Goal: Task Accomplishment & Management: Use online tool/utility

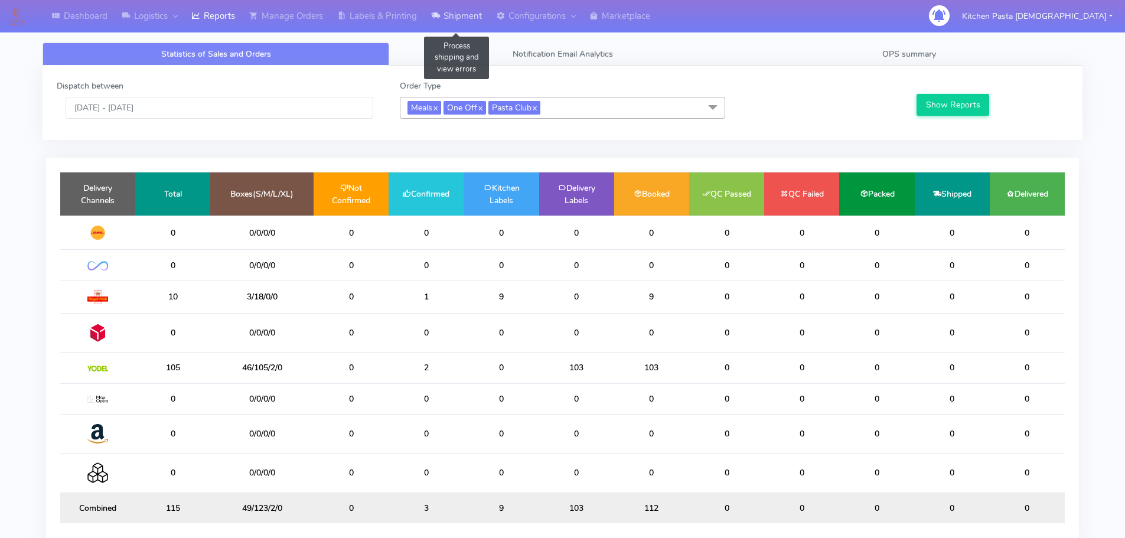
click at [429, 21] on link "Shipment" at bounding box center [456, 16] width 65 height 32
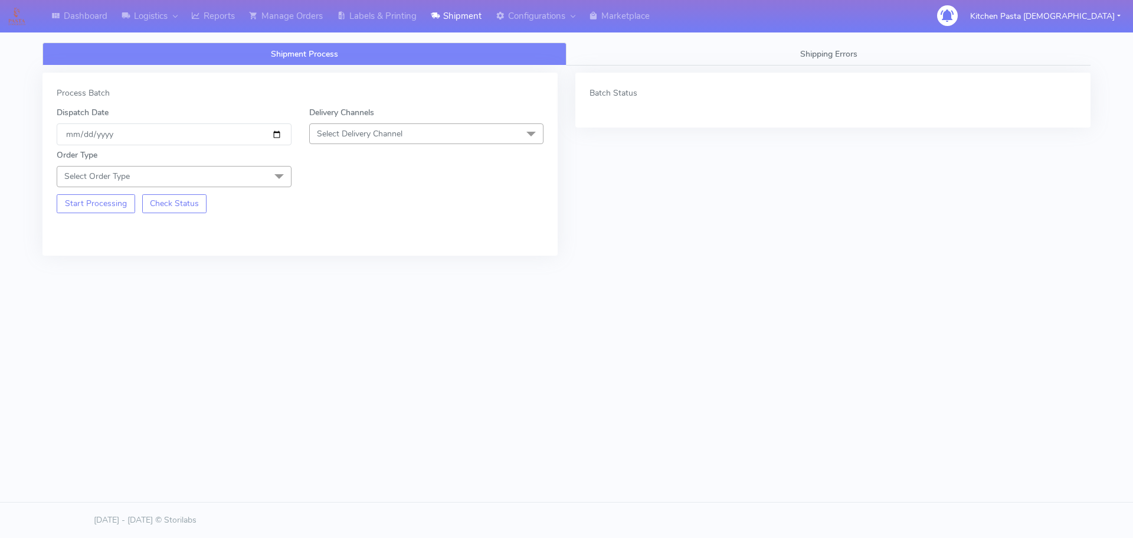
click at [447, 139] on span "Select Delivery Channel" at bounding box center [426, 133] width 235 height 21
click at [331, 271] on div "Yodel" at bounding box center [427, 266] width 222 height 12
click at [265, 181] on span "Select Order Type" at bounding box center [174, 176] width 235 height 21
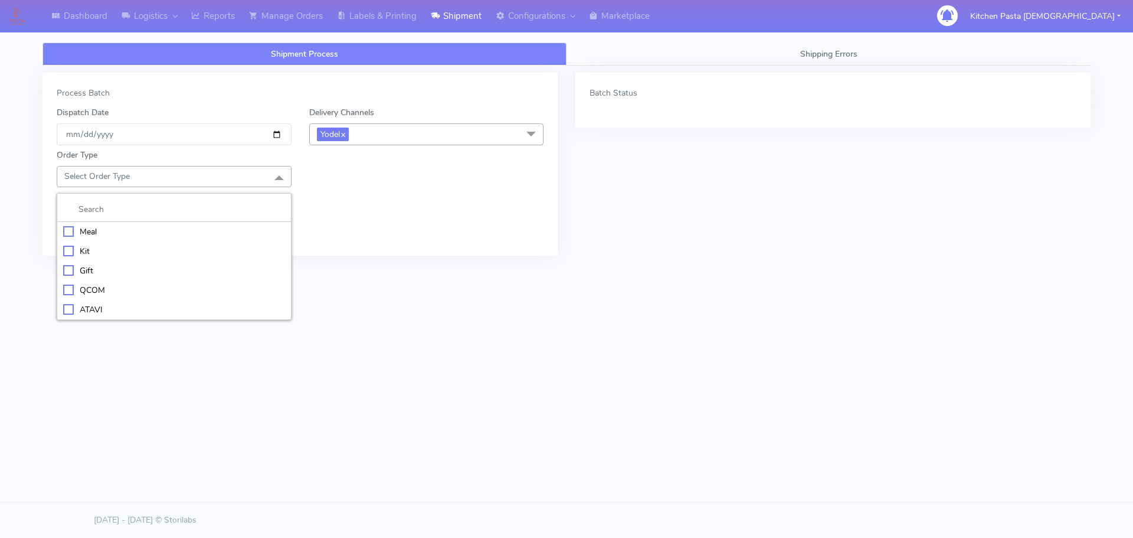
drag, startPoint x: 161, startPoint y: 237, endPoint x: 161, endPoint y: 230, distance: 7.1
click at [161, 235] on div "Meal" at bounding box center [174, 232] width 222 height 12
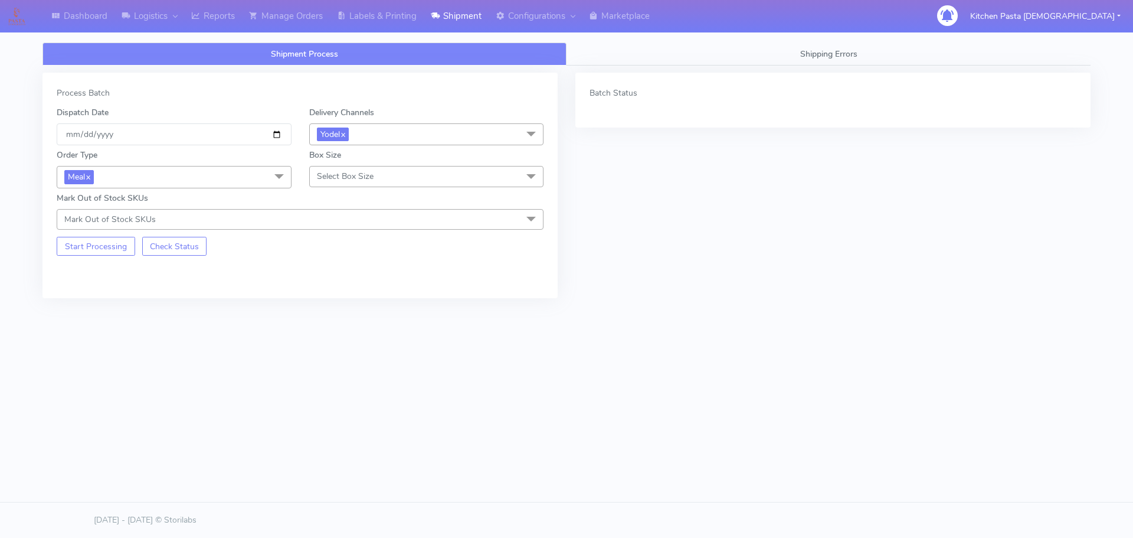
click at [383, 182] on span "Select Box Size" at bounding box center [426, 176] width 235 height 21
click at [353, 266] on div "Medium" at bounding box center [427, 270] width 222 height 12
click at [104, 246] on button "Start Processing" at bounding box center [96, 246] width 79 height 19
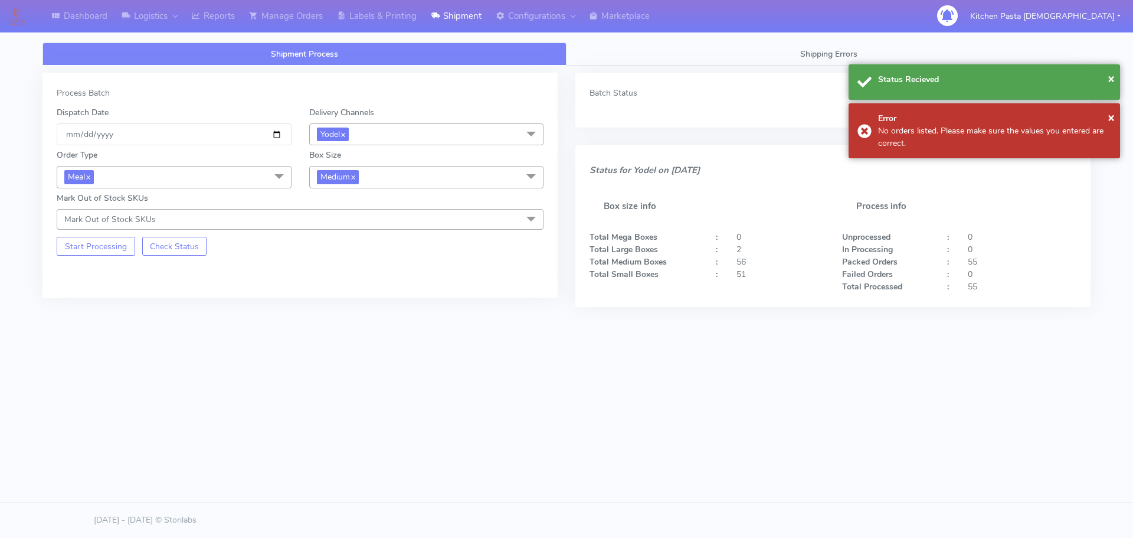
drag, startPoint x: 367, startPoint y: 213, endPoint x: 367, endPoint y: 184, distance: 29.5
click at [367, 208] on div "Mark Out of Stock SKUs Mark Out of Stock SKUs Select All 024 025 (DOUBLE) 040 0…" at bounding box center [300, 211] width 505 height 38
click at [367, 179] on span "Medium x" at bounding box center [426, 177] width 235 height 22
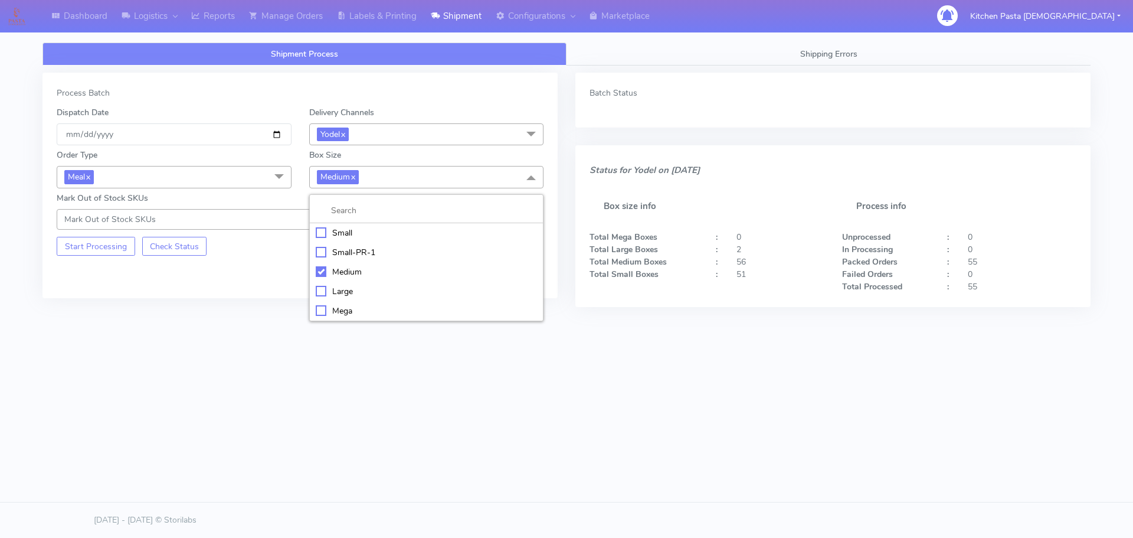
click at [358, 225] on li "Small" at bounding box center [427, 232] width 234 height 19
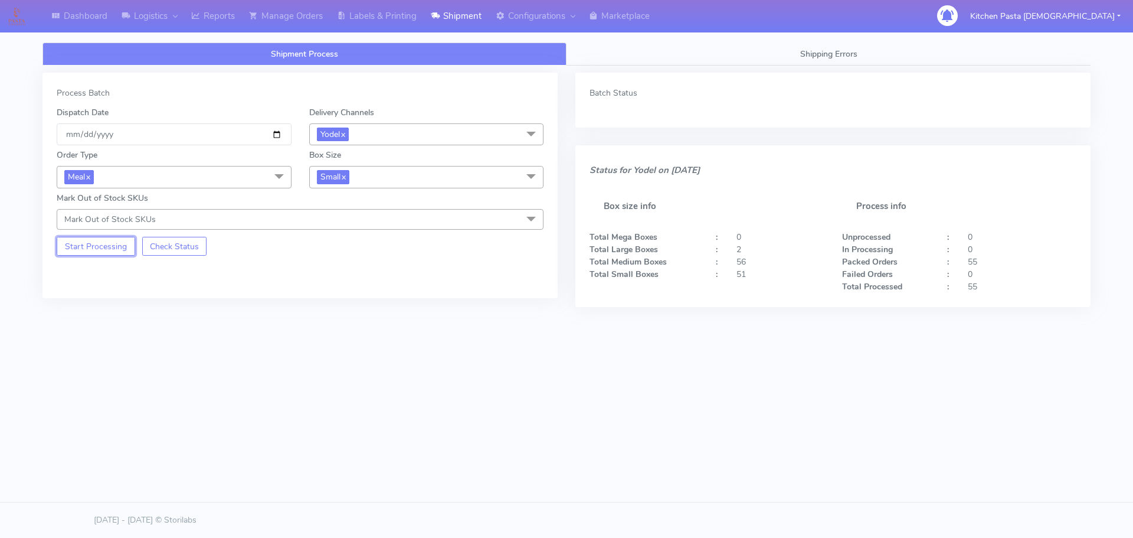
drag, startPoint x: 70, startPoint y: 243, endPoint x: 203, endPoint y: 139, distance: 169.5
click at [70, 243] on button "Start Processing" at bounding box center [96, 246] width 79 height 19
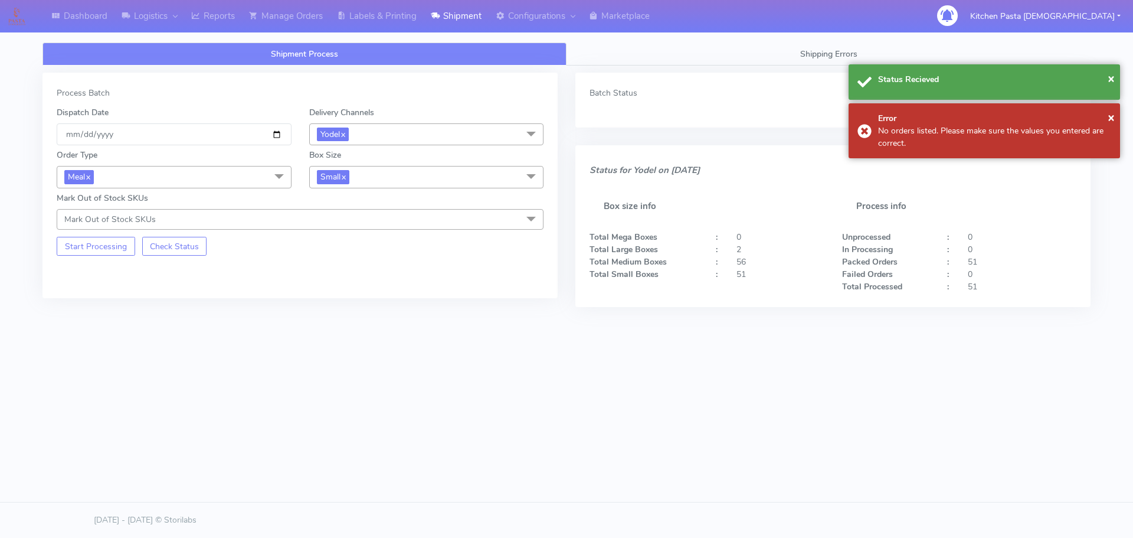
click at [393, 171] on span "Small x" at bounding box center [426, 177] width 235 height 22
click at [346, 307] on div "Mega" at bounding box center [427, 311] width 222 height 12
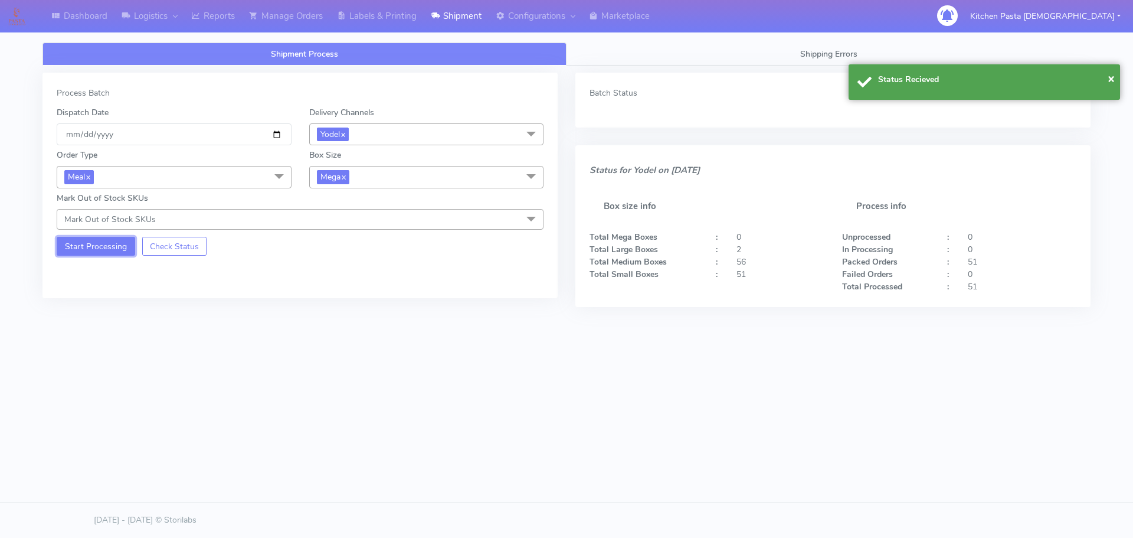
click at [99, 251] on button "Start Processing" at bounding box center [96, 246] width 79 height 19
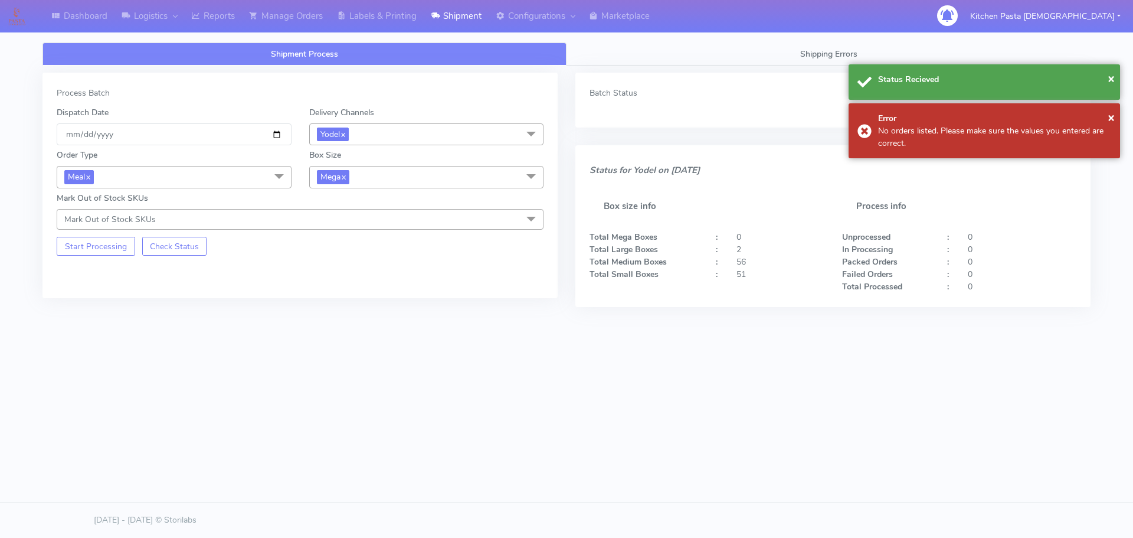
click at [378, 178] on span "Mega x" at bounding box center [426, 177] width 235 height 22
click at [335, 290] on div "Large" at bounding box center [427, 291] width 222 height 12
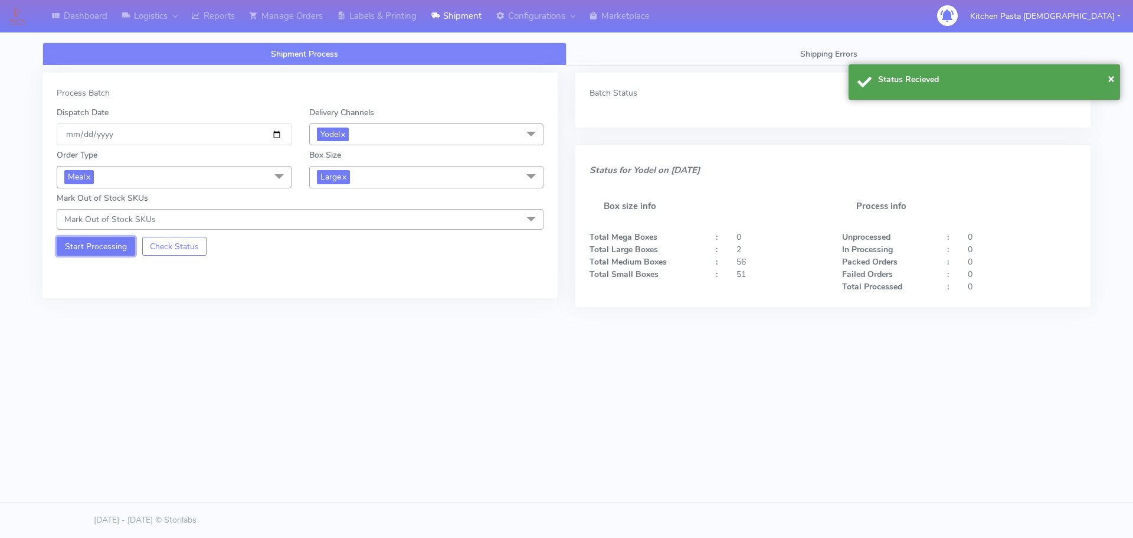
click at [84, 247] on button "Start Processing" at bounding box center [96, 246] width 79 height 19
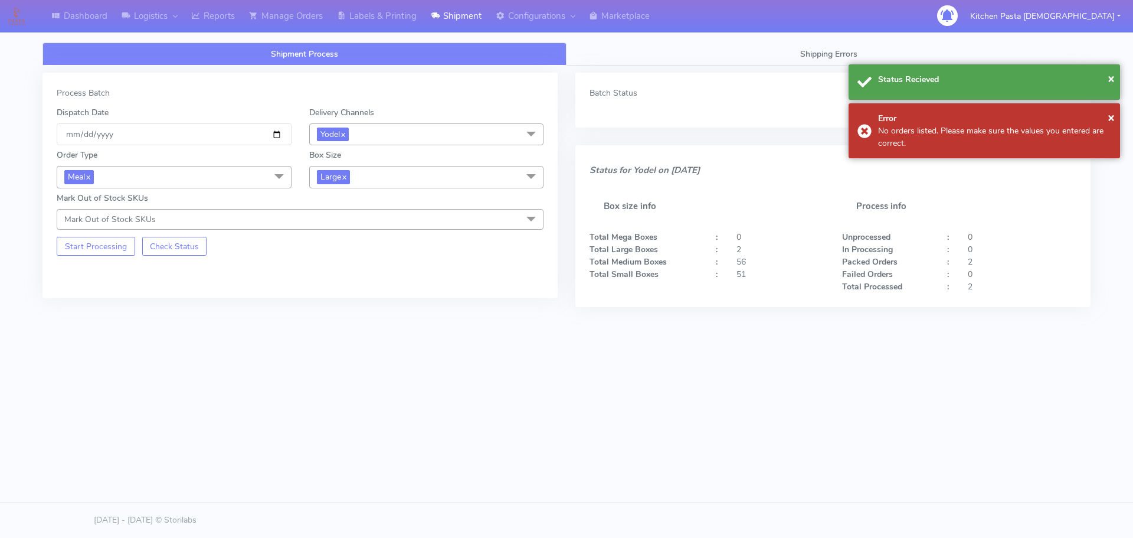
click at [383, 180] on span "Large x" at bounding box center [426, 177] width 235 height 22
click at [342, 273] on div "Medium" at bounding box center [427, 272] width 222 height 12
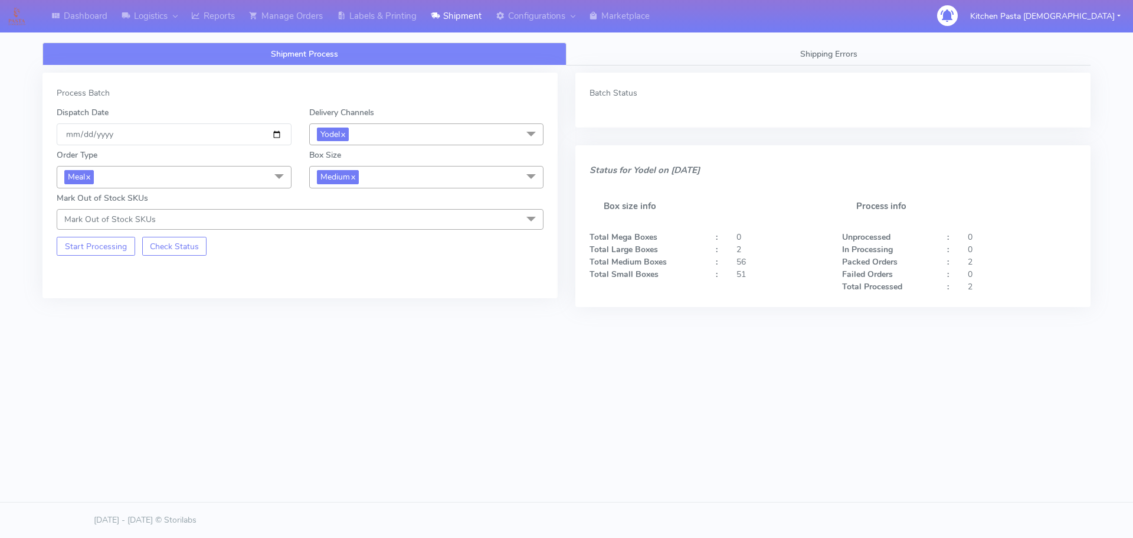
click at [47, 246] on div "Process Batch Dispatch Date 2025-09-23 Delivery Channels Yodel x DHL OnFleet Ro…" at bounding box center [300, 186] width 515 height 226
click at [68, 246] on button "Start Processing" at bounding box center [96, 246] width 79 height 19
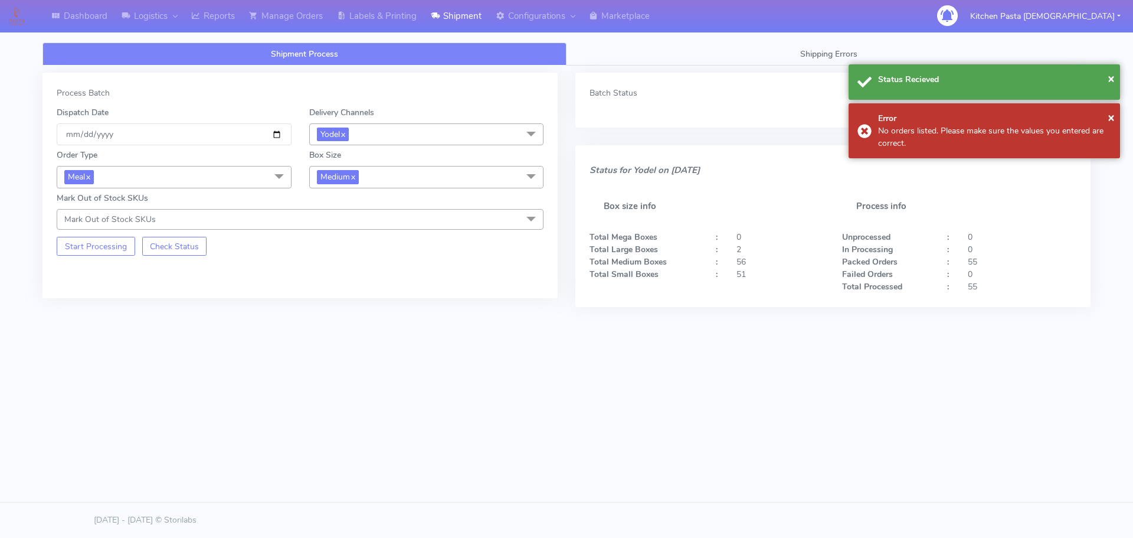
click at [427, 181] on span "Medium x" at bounding box center [426, 177] width 235 height 22
click at [349, 238] on div "Small" at bounding box center [427, 233] width 222 height 12
click at [85, 251] on button "Start Processing" at bounding box center [96, 246] width 79 height 19
click at [211, 11] on link "Reports" at bounding box center [213, 16] width 58 height 32
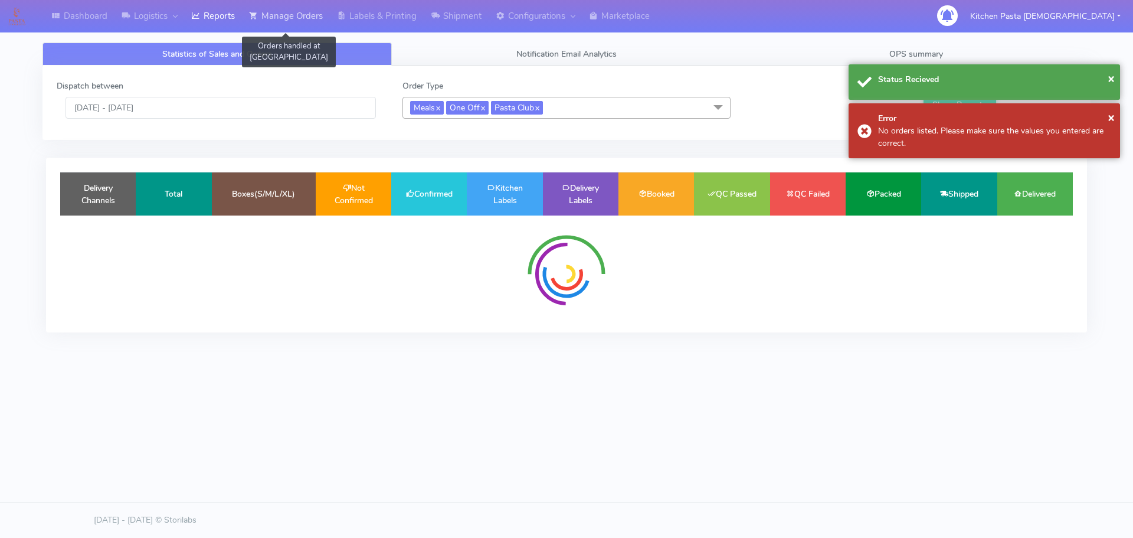
click at [252, 11] on icon at bounding box center [253, 16] width 9 height 12
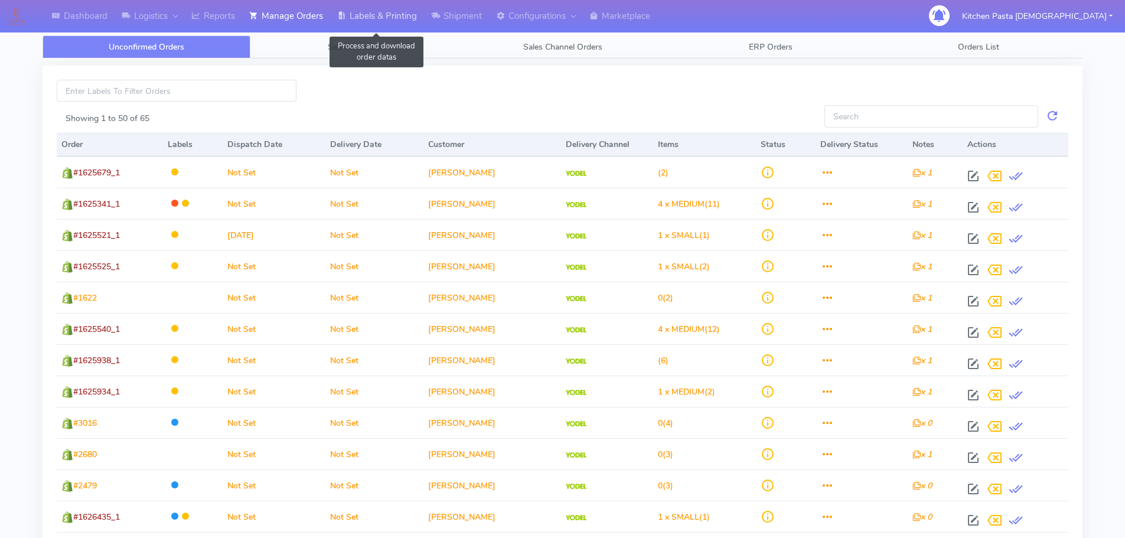
click at [352, 20] on link "Labels & Printing" at bounding box center [377, 16] width 94 height 32
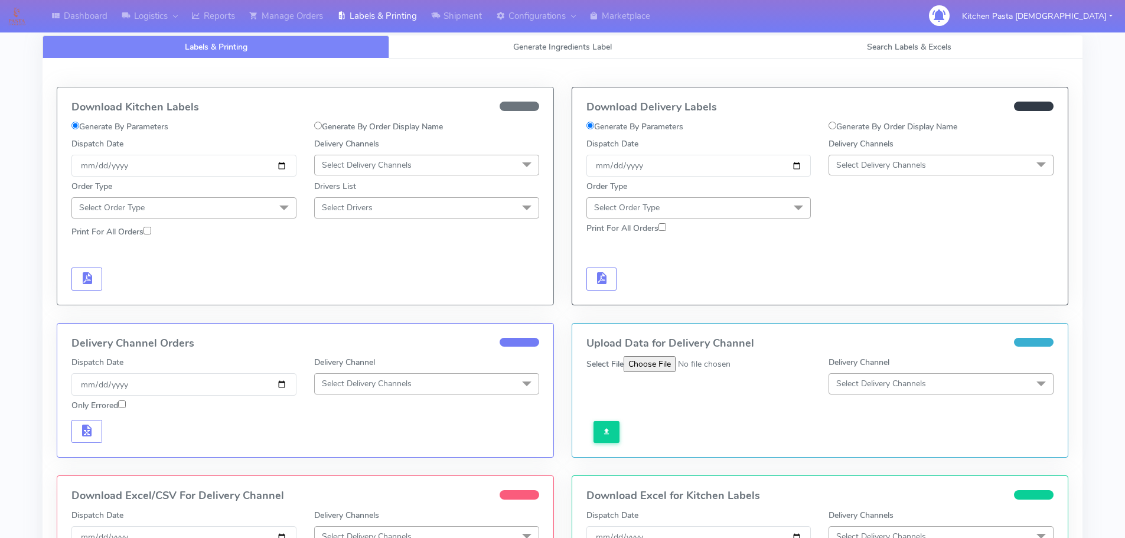
click at [352, 158] on span "Select Delivery Channels" at bounding box center [426, 165] width 225 height 21
click at [346, 254] on div "Royal Mail" at bounding box center [427, 259] width 212 height 12
click at [227, 201] on span "Select Order Type" at bounding box center [183, 207] width 225 height 21
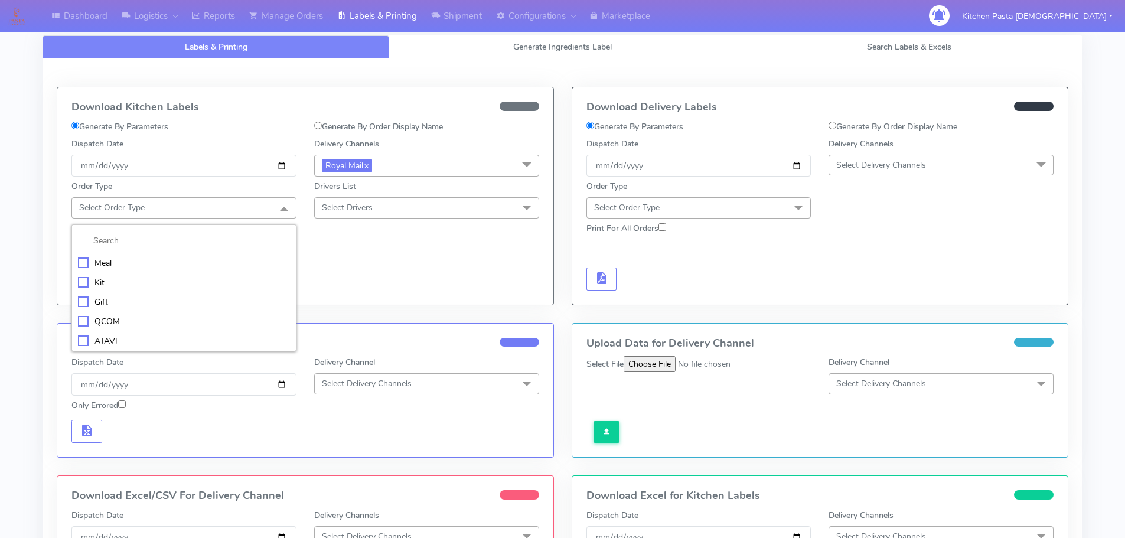
click at [173, 251] on li at bounding box center [184, 240] width 224 height 25
click at [229, 260] on div "Meal" at bounding box center [184, 263] width 212 height 12
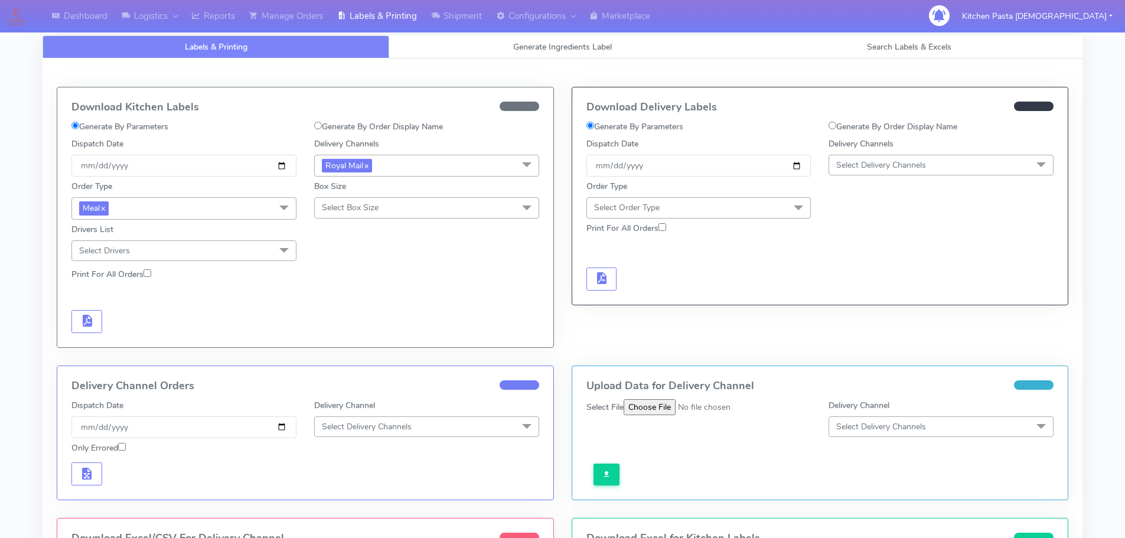
click at [354, 208] on span "Select Box Size" at bounding box center [350, 207] width 57 height 11
click at [337, 299] on div "Medium" at bounding box center [427, 302] width 212 height 12
click at [73, 325] on button "button" at bounding box center [86, 321] width 31 height 23
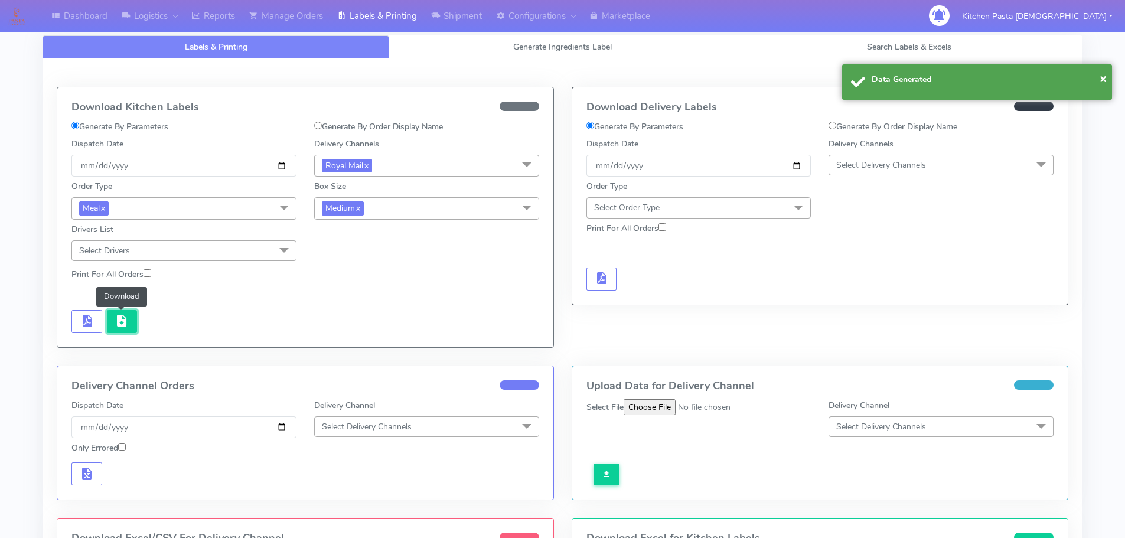
click at [120, 324] on span "button" at bounding box center [122, 323] width 14 height 11
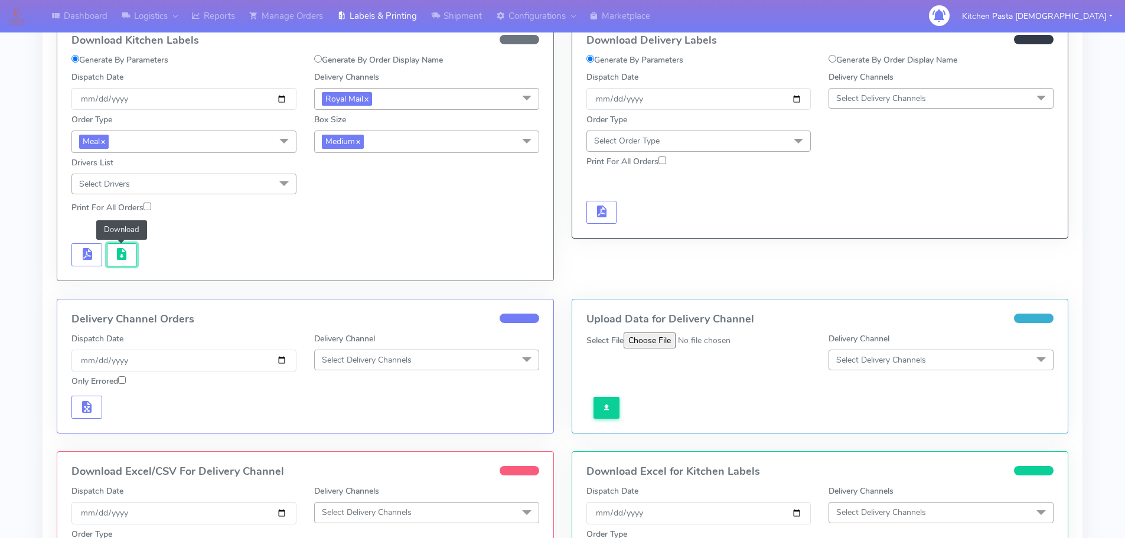
scroll to position [177, 0]
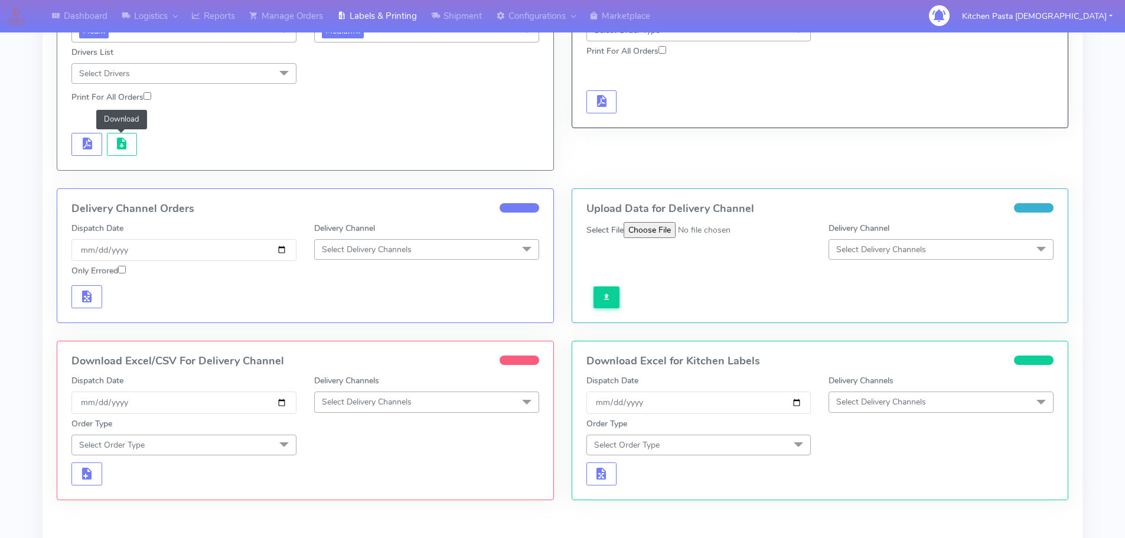
click at [390, 406] on span "Select Delivery Channels" at bounding box center [367, 401] width 90 height 11
click at [347, 492] on div "Royal Mail" at bounding box center [427, 496] width 212 height 12
click at [279, 446] on span at bounding box center [284, 446] width 24 height 22
click at [143, 498] on div "Meal" at bounding box center [184, 500] width 212 height 12
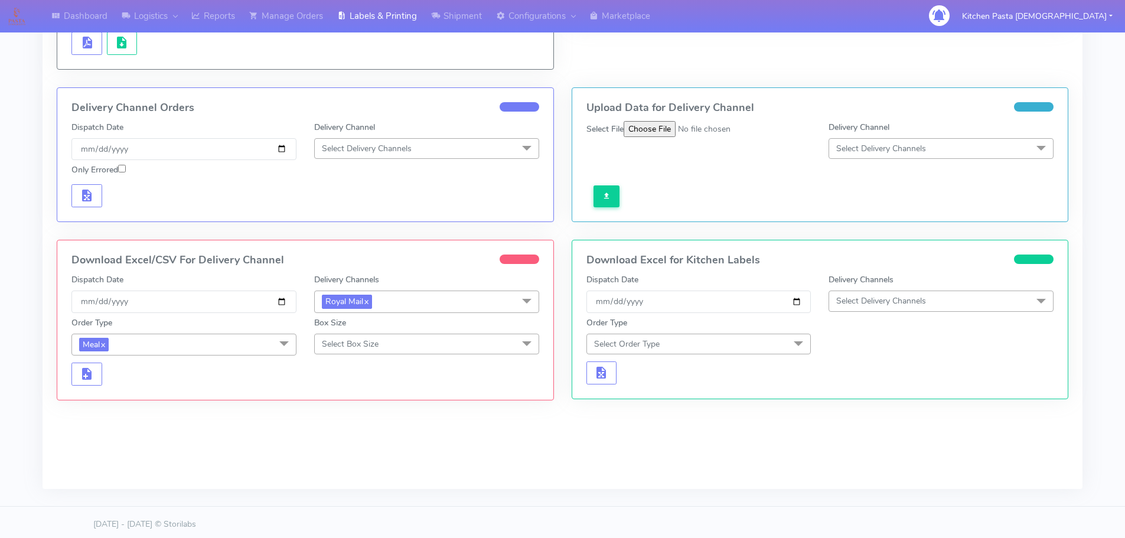
scroll to position [282, 0]
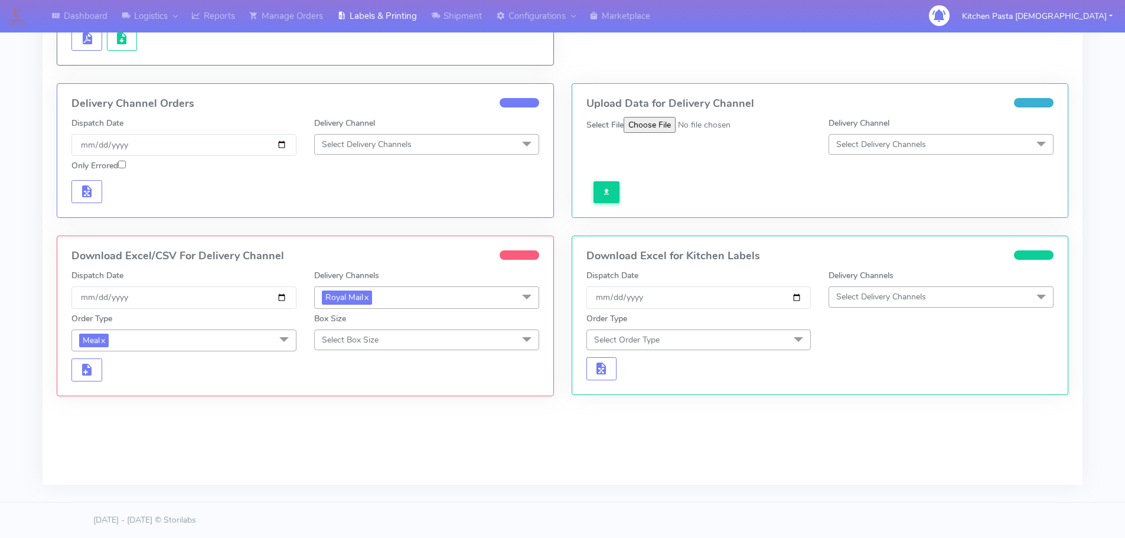
click at [365, 330] on span "Select Box Size" at bounding box center [426, 339] width 225 height 21
drag, startPoint x: 354, startPoint y: 432, endPoint x: 122, endPoint y: 396, distance: 234.8
click at [354, 433] on div "Medium" at bounding box center [427, 433] width 212 height 12
click at [87, 370] on span "button" at bounding box center [87, 372] width 14 height 11
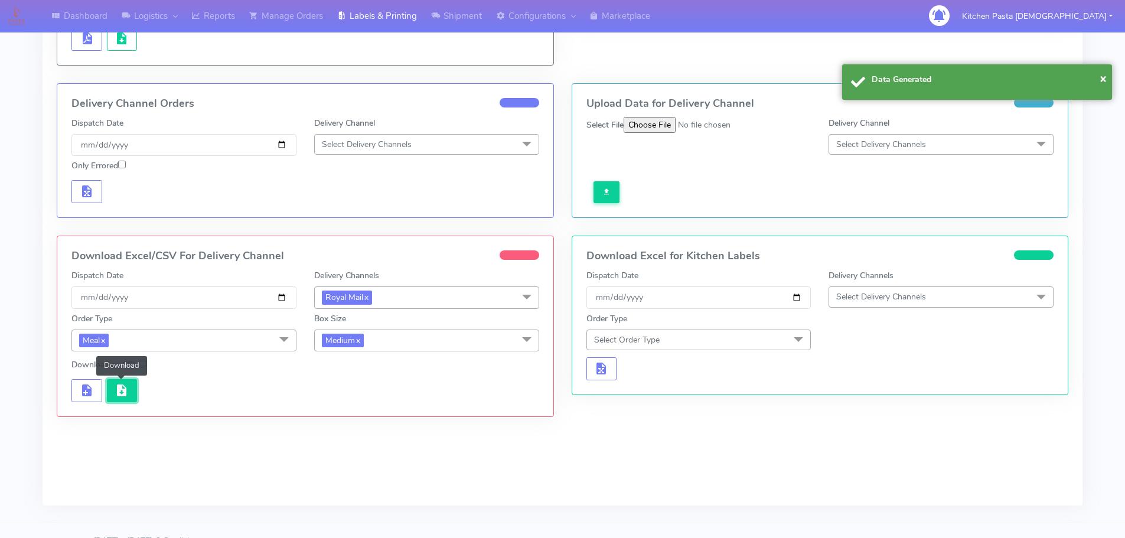
click at [128, 387] on span "button" at bounding box center [122, 392] width 14 height 11
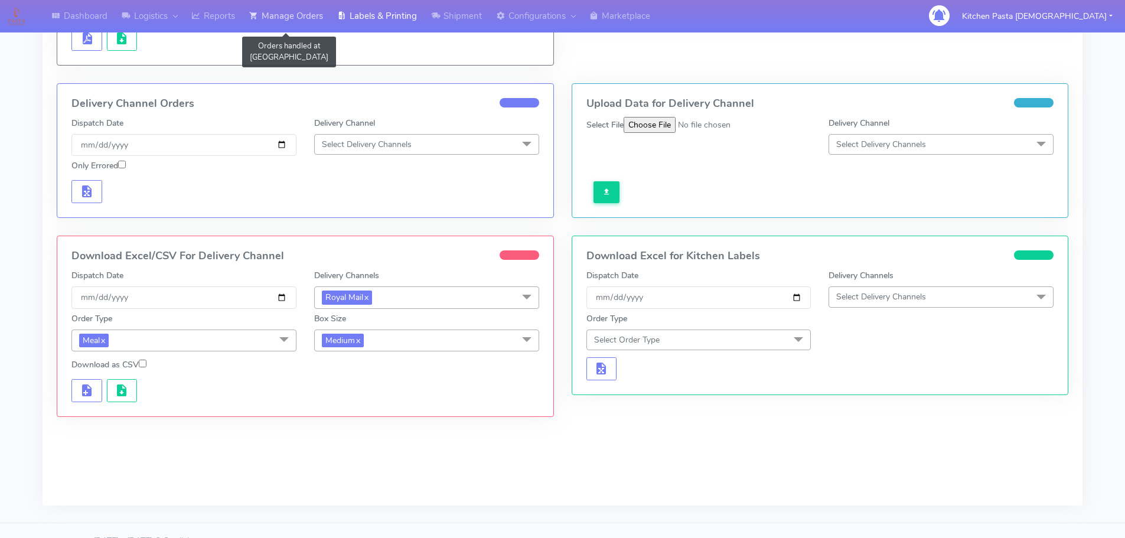
drag, startPoint x: 272, startPoint y: 23, endPoint x: 263, endPoint y: 23, distance: 8.9
click at [272, 23] on link "Manage Orders" at bounding box center [286, 16] width 88 height 32
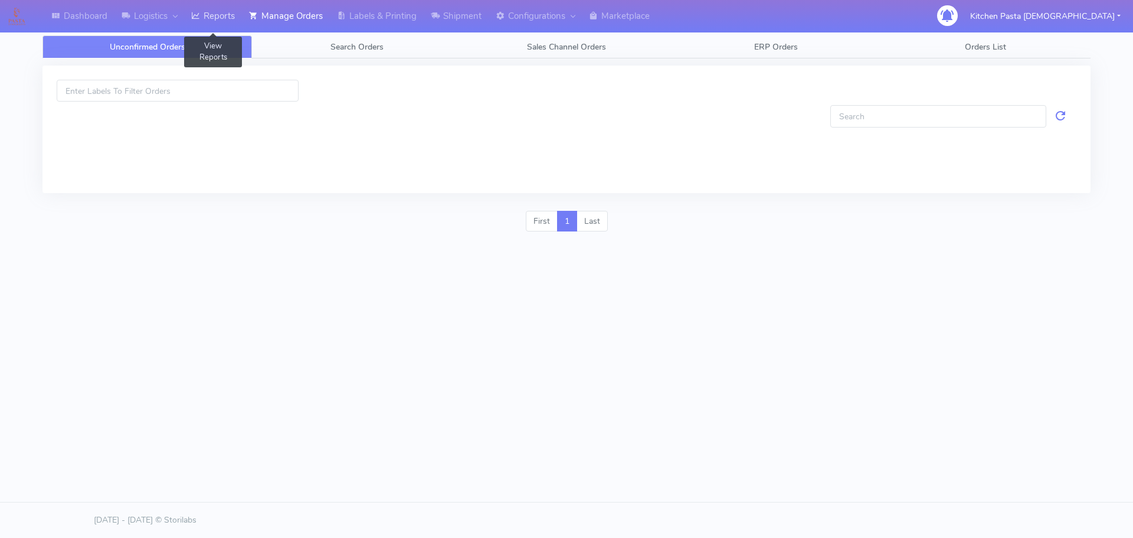
click at [218, 19] on link "Reports" at bounding box center [213, 16] width 58 height 32
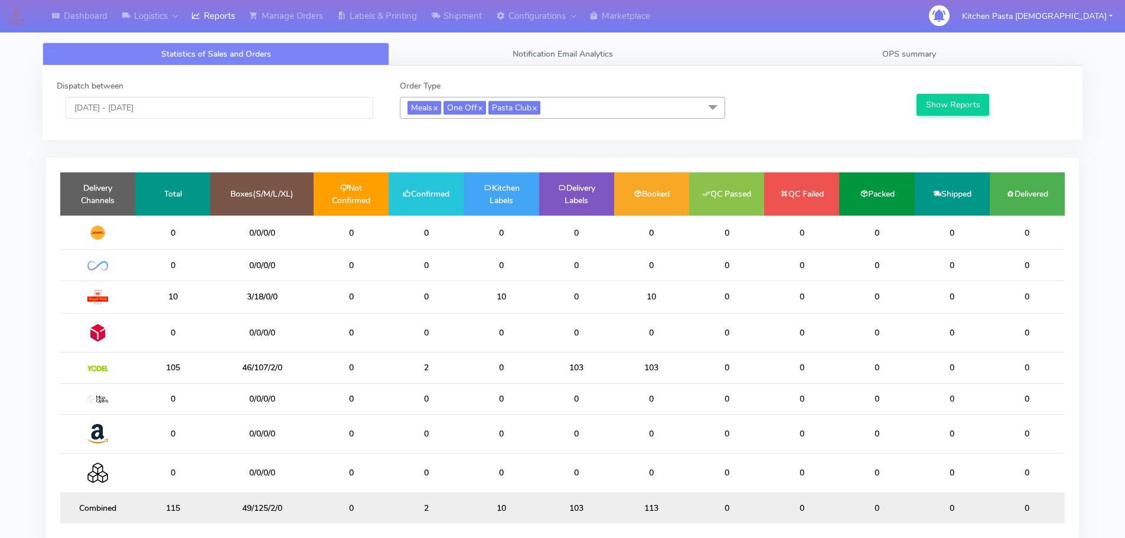
drag, startPoint x: 580, startPoint y: 106, endPoint x: 408, endPoint y: 215, distance: 203.3
click at [580, 107] on span "Meals x One Off x Pasta Club x" at bounding box center [562, 108] width 325 height 22
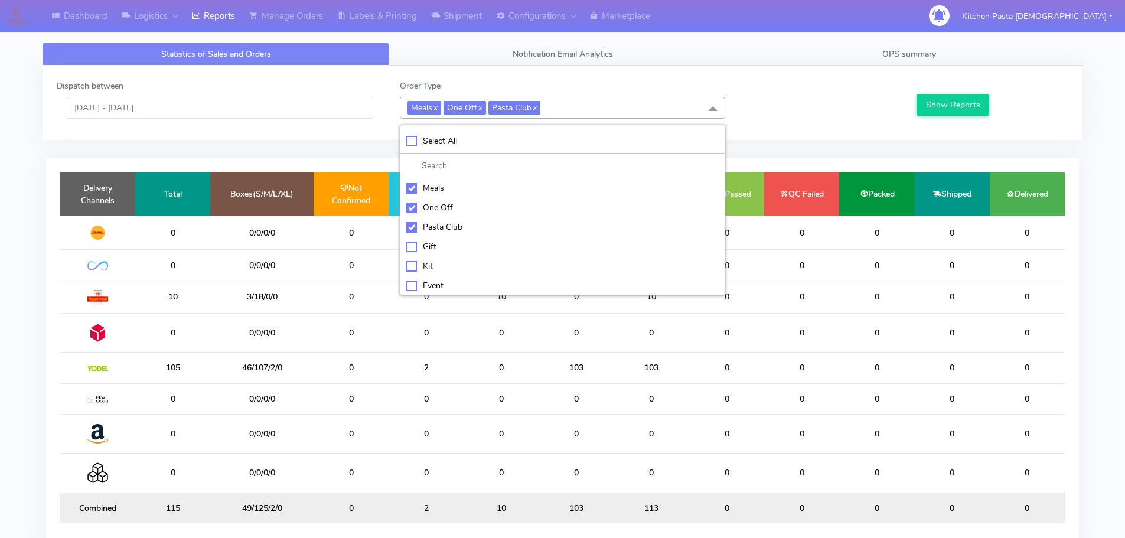
click at [427, 187] on div "Meals" at bounding box center [562, 188] width 312 height 12
checkbox input "false"
click at [433, 202] on div "One Off" at bounding box center [562, 207] width 312 height 12
checkbox input "false"
click at [445, 227] on div "Pasta Club" at bounding box center [562, 227] width 312 height 12
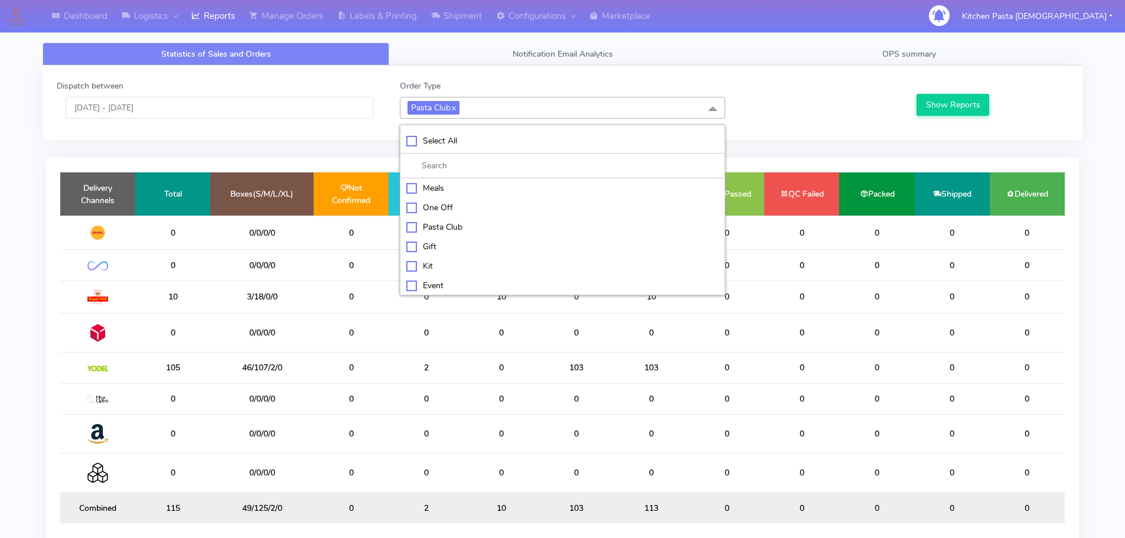
checkbox input "false"
click at [447, 270] on div "Kit" at bounding box center [562, 265] width 312 height 12
checkbox input "true"
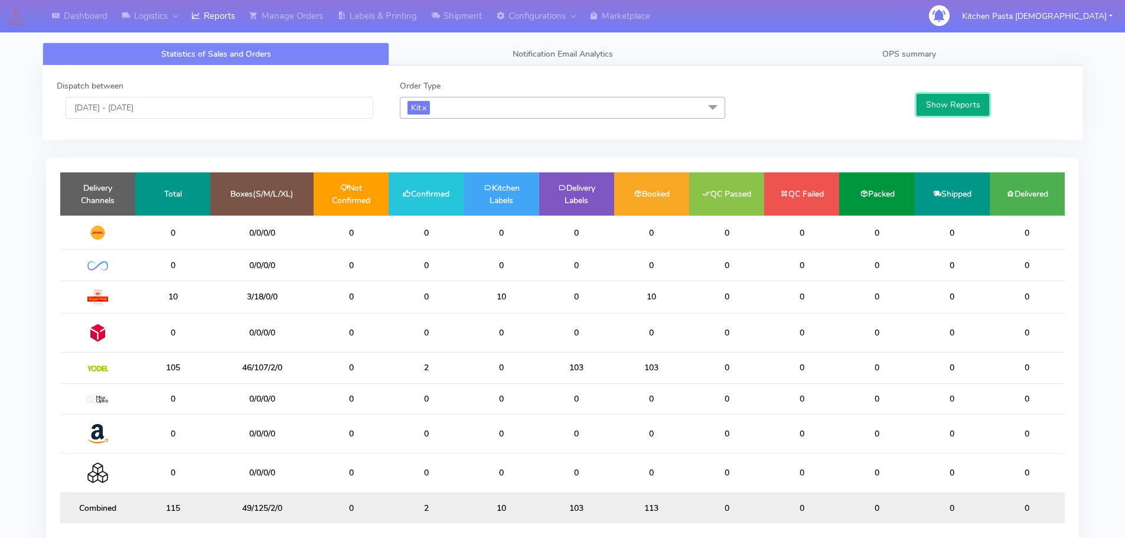
click at [947, 109] on button "Show Reports" at bounding box center [952, 105] width 73 height 22
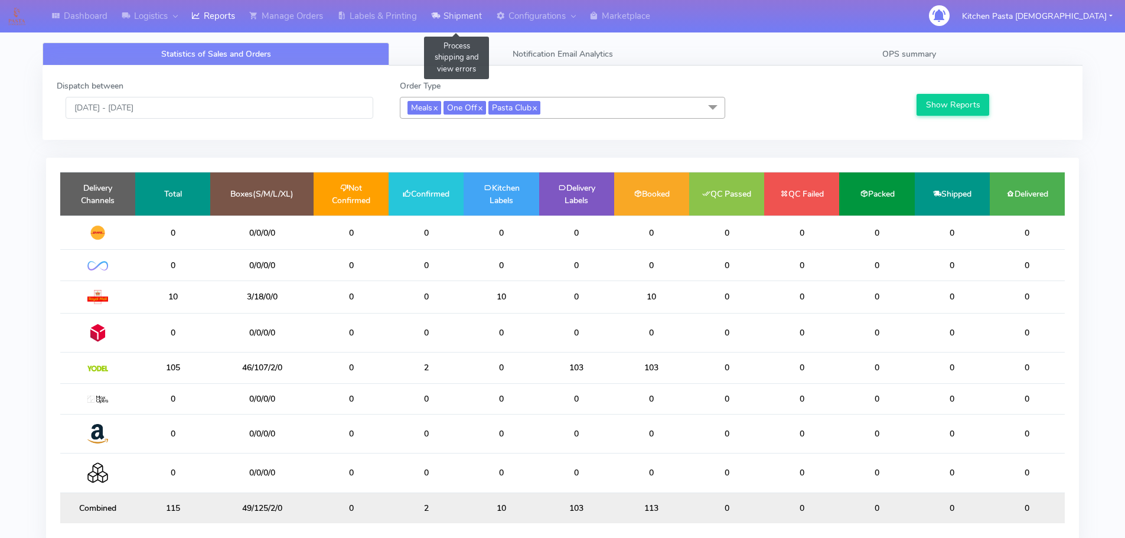
click at [462, 22] on link "Shipment" at bounding box center [456, 16] width 65 height 32
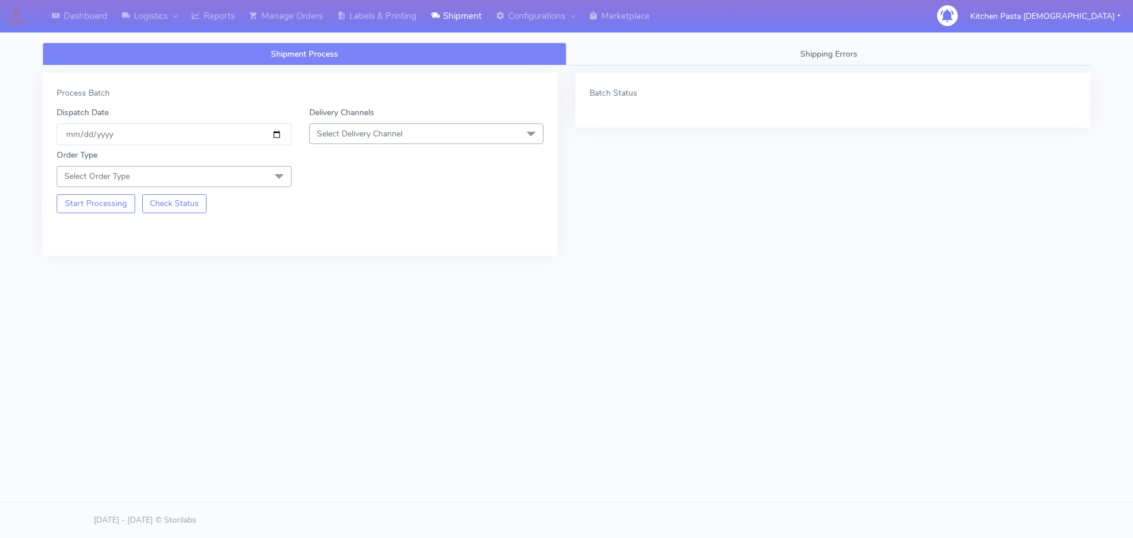
click at [429, 133] on span "Select Delivery Channel" at bounding box center [426, 133] width 235 height 21
click at [350, 272] on div "Yodel" at bounding box center [427, 266] width 222 height 12
click at [283, 179] on span at bounding box center [279, 177] width 24 height 22
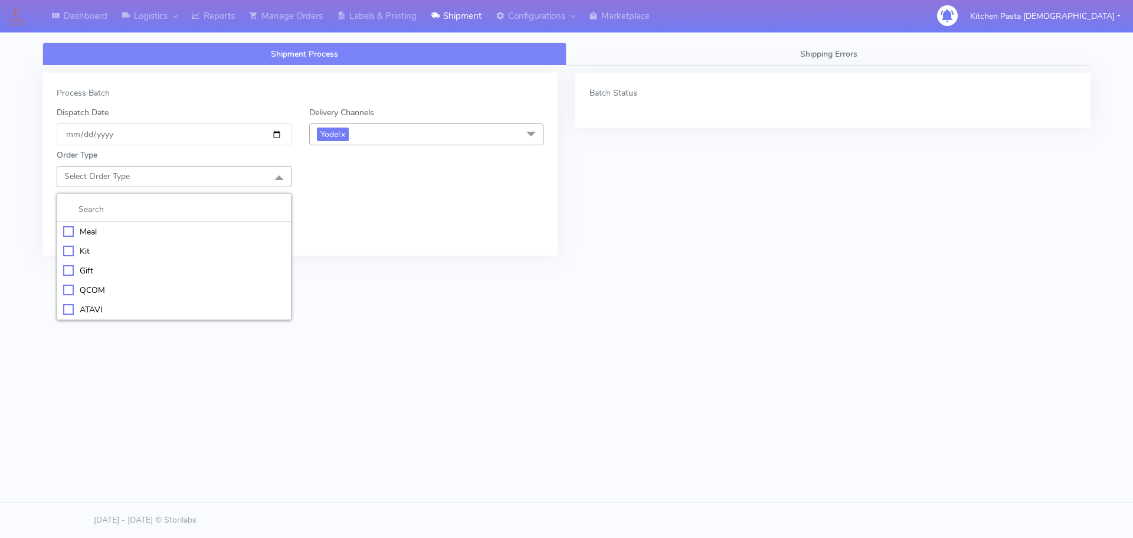
click at [144, 245] on div "Kit" at bounding box center [174, 251] width 222 height 12
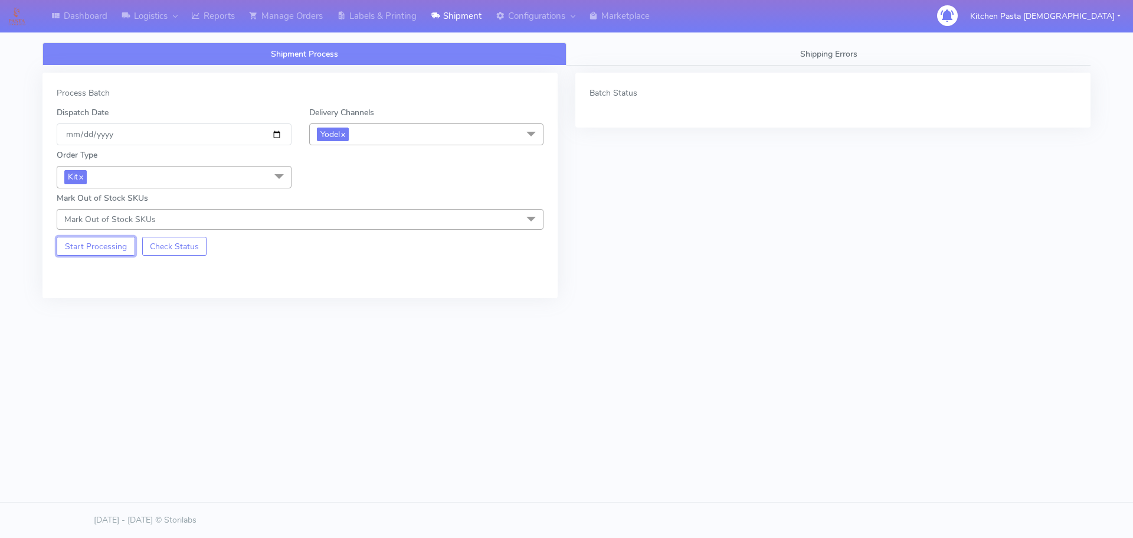
click at [112, 240] on button "Start Processing" at bounding box center [96, 246] width 79 height 19
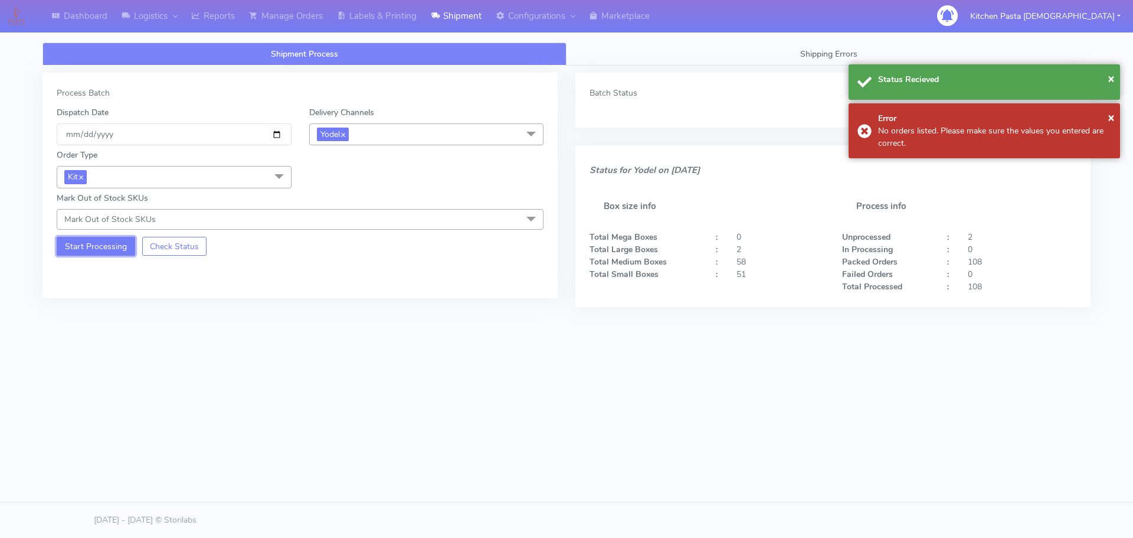
click at [112, 244] on button "Start Processing" at bounding box center [96, 246] width 79 height 19
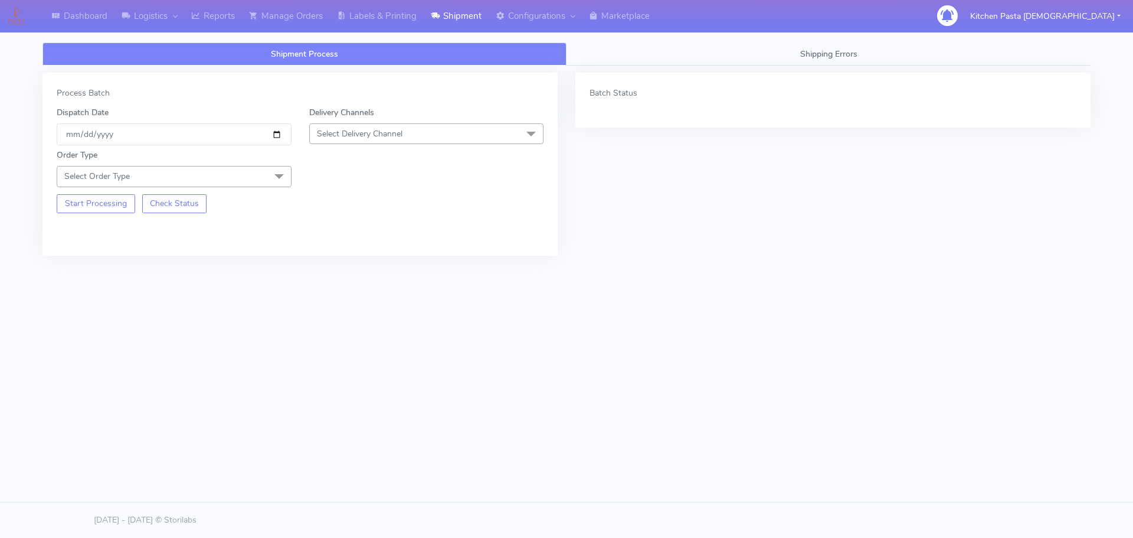
click at [411, 141] on span "Select Delivery Channel" at bounding box center [426, 133] width 235 height 21
click at [337, 264] on div "Yodel" at bounding box center [427, 266] width 222 height 12
click at [204, 23] on link "Reports" at bounding box center [213, 16] width 58 height 32
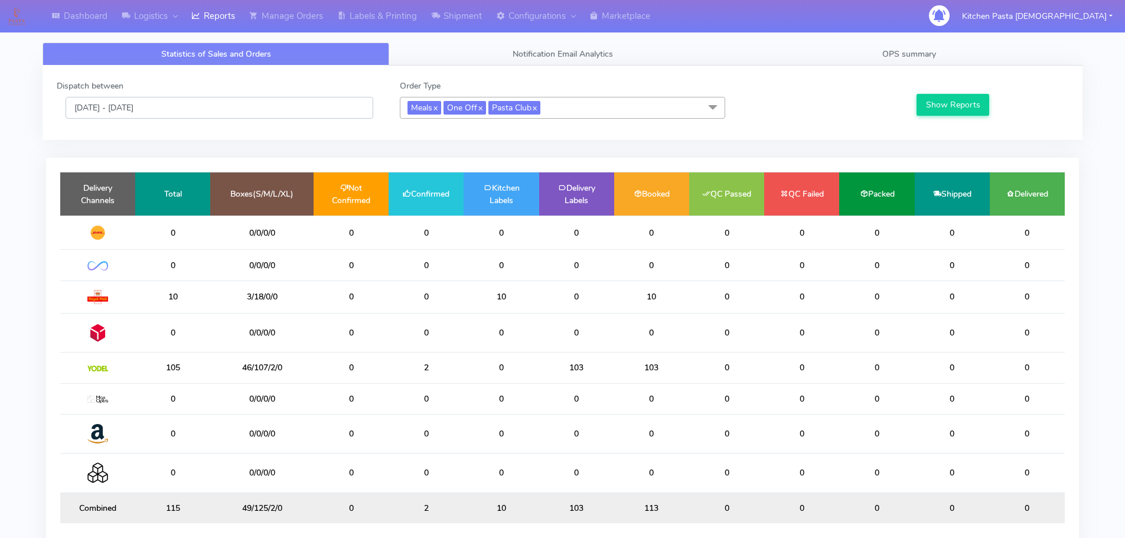
click at [188, 106] on input "[DATE] - [DATE]" at bounding box center [220, 108] width 308 height 22
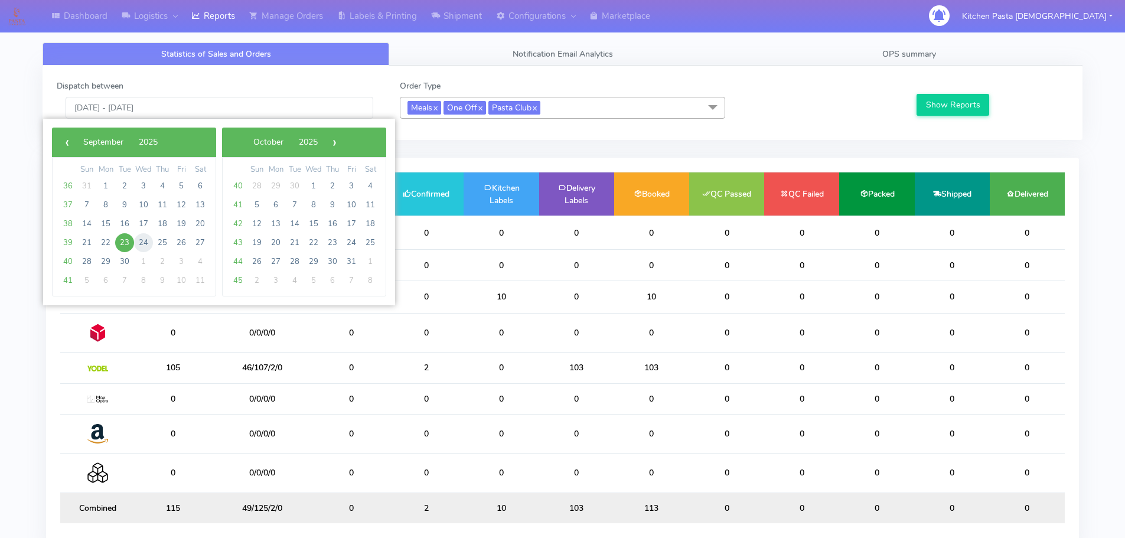
click at [145, 240] on span "24" at bounding box center [143, 242] width 19 height 19
type input "24/09/2025 - 24/09/2025"
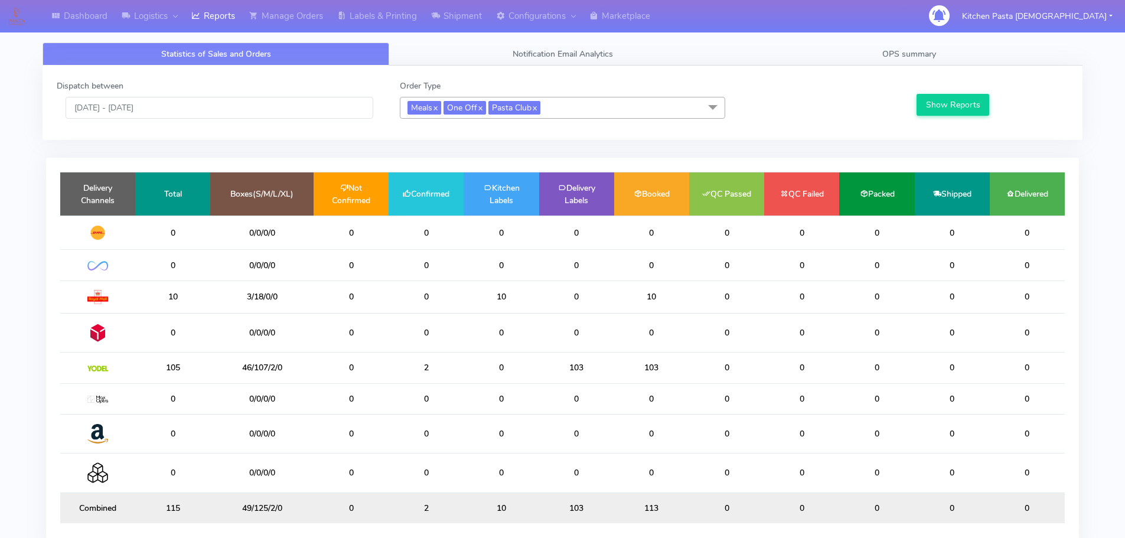
click at [938, 119] on div "Dispatch between 24/09/2025 - 24/09/2025 Order Type Meals x One Off x Pasta Clu…" at bounding box center [562, 103] width 1029 height 46
click at [941, 115] on button "Show Reports" at bounding box center [952, 105] width 73 height 22
drag, startPoint x: 300, startPoint y: 19, endPoint x: 294, endPoint y: 21, distance: 6.7
click at [300, 19] on link "Manage Orders" at bounding box center [286, 16] width 88 height 32
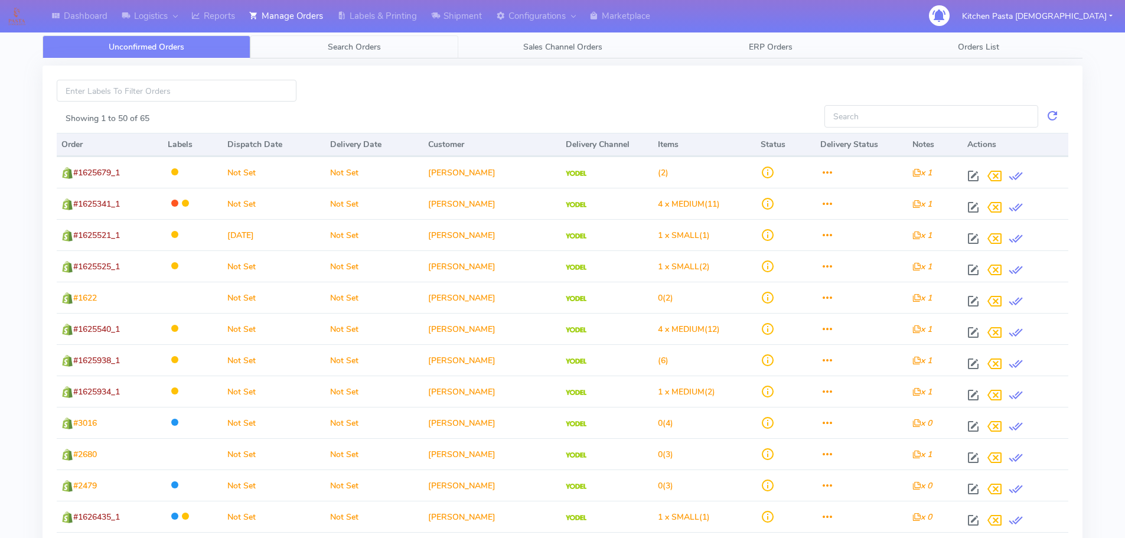
click at [311, 47] on link "Search Orders" at bounding box center [354, 46] width 208 height 23
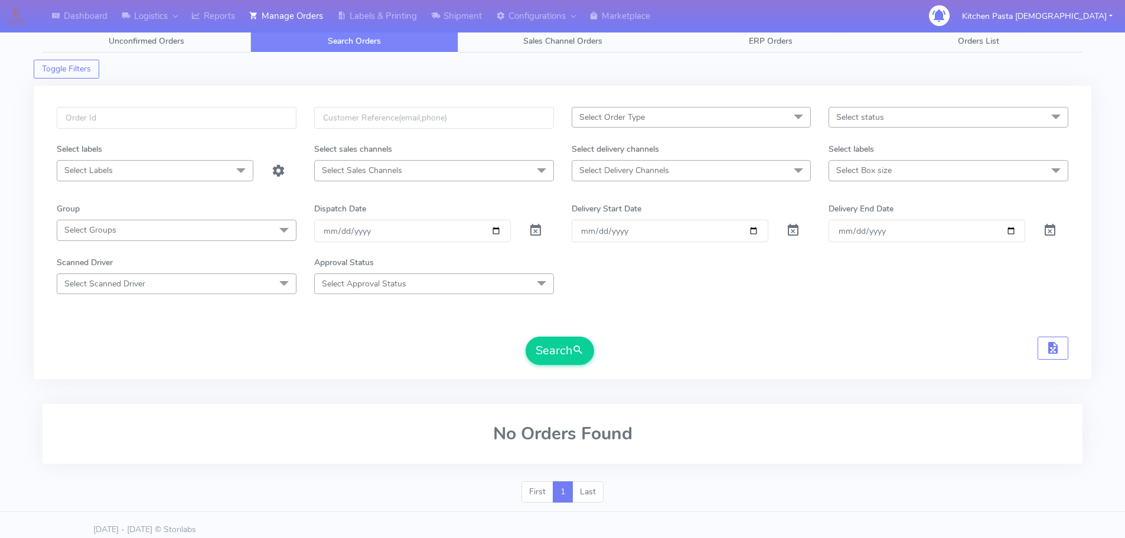
scroll to position [15, 0]
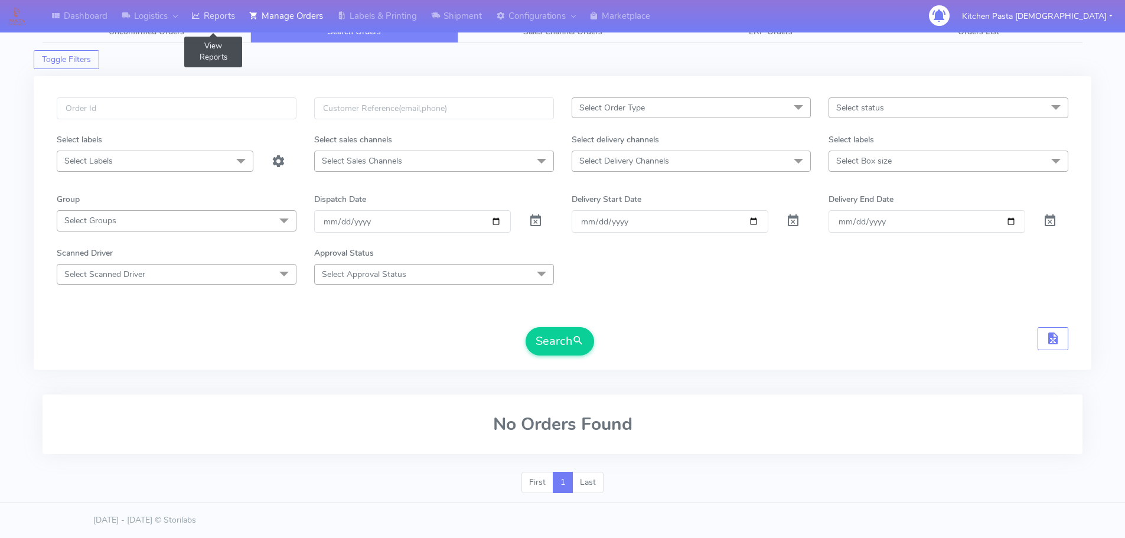
click at [235, 15] on link "Reports" at bounding box center [213, 16] width 58 height 32
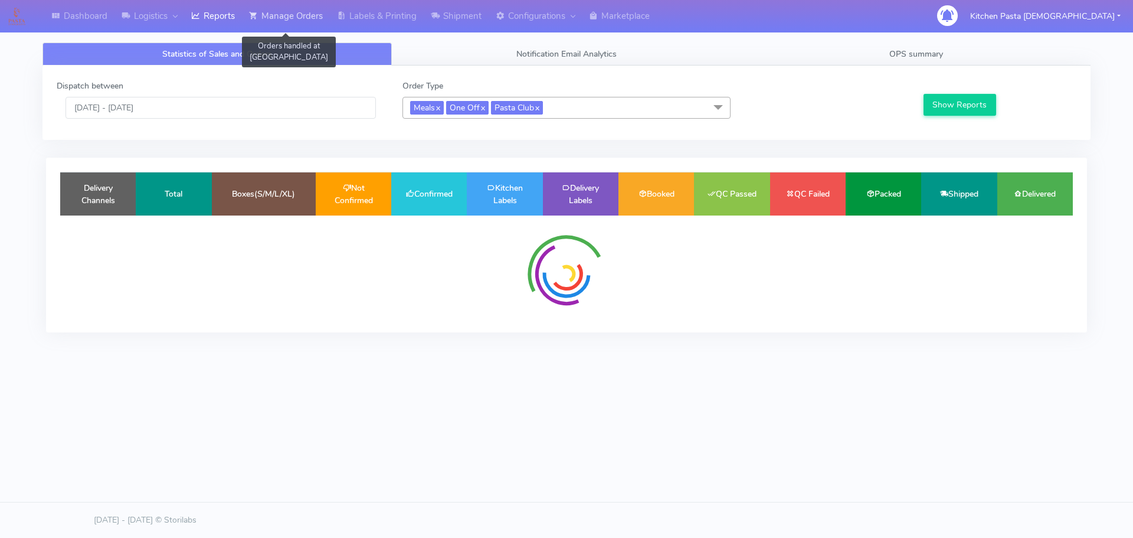
click at [293, 9] on link "Manage Orders" at bounding box center [286, 16] width 88 height 32
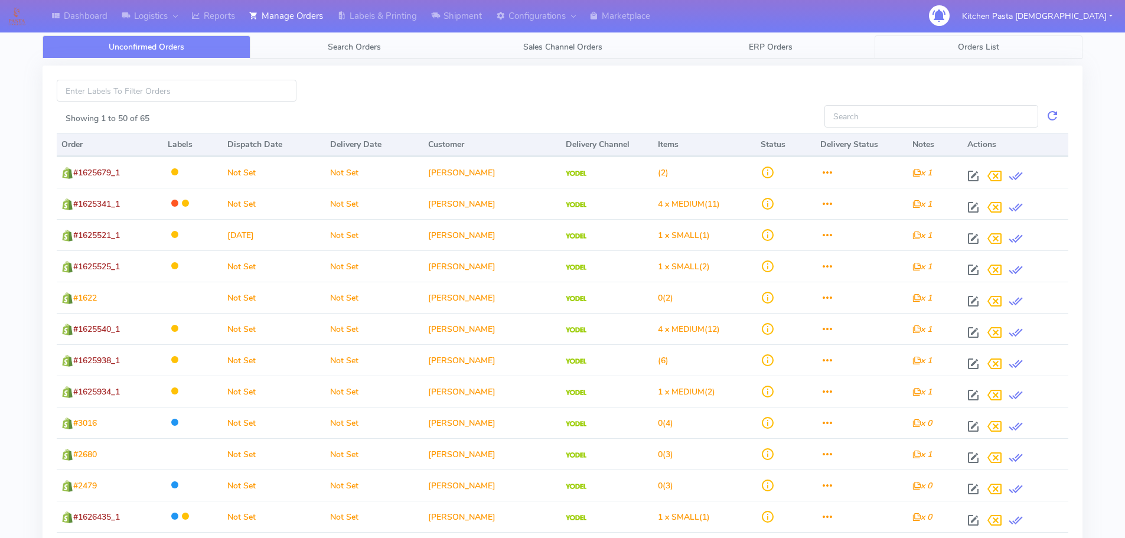
click at [910, 37] on link "Orders List" at bounding box center [978, 46] width 208 height 23
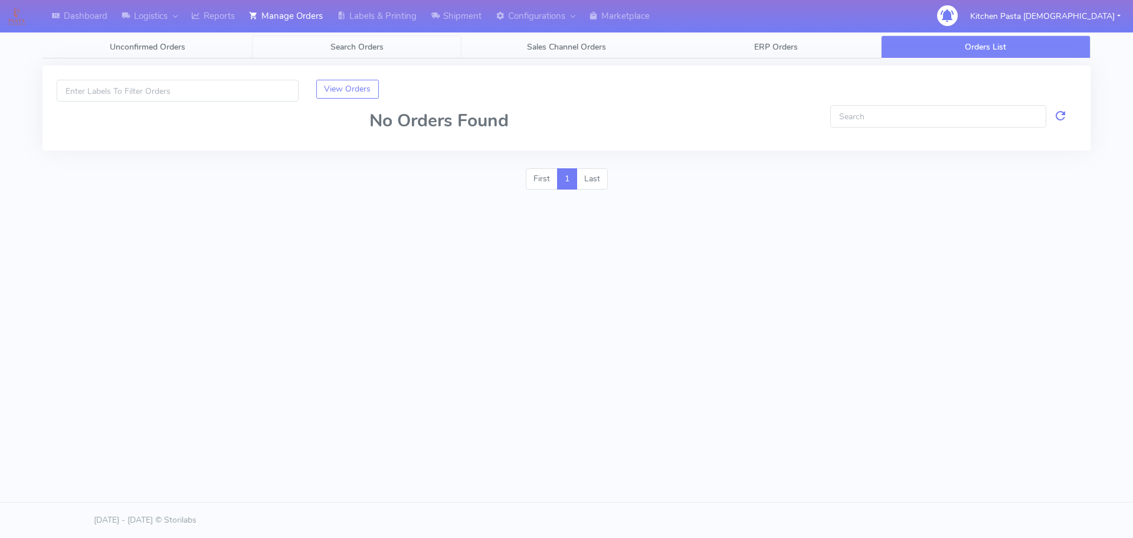
click at [393, 46] on link "Search Orders" at bounding box center [357, 46] width 210 height 23
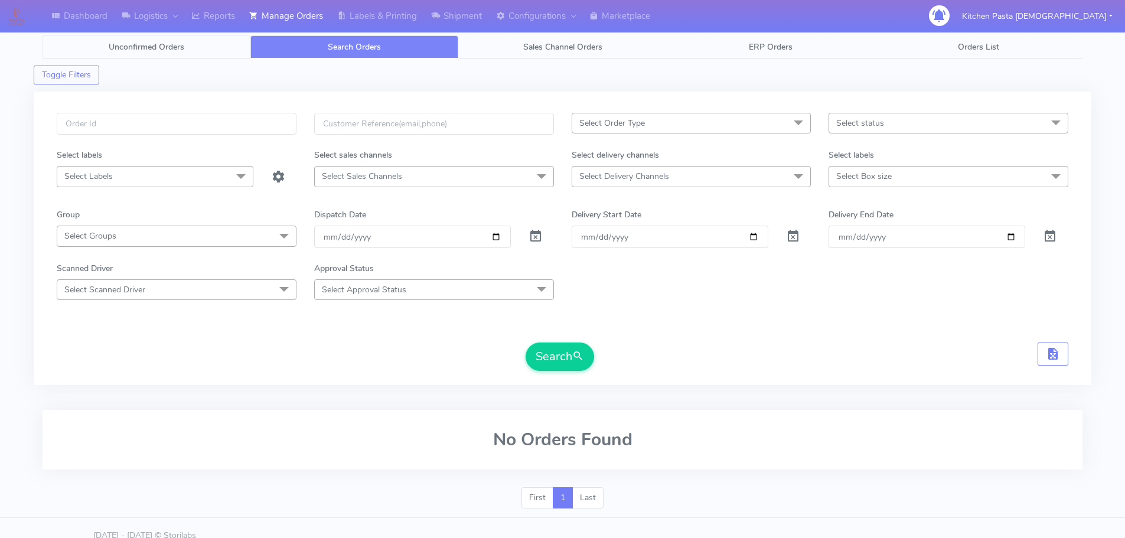
click at [150, 43] on span "Unconfirmed Orders" at bounding box center [147, 46] width 76 height 11
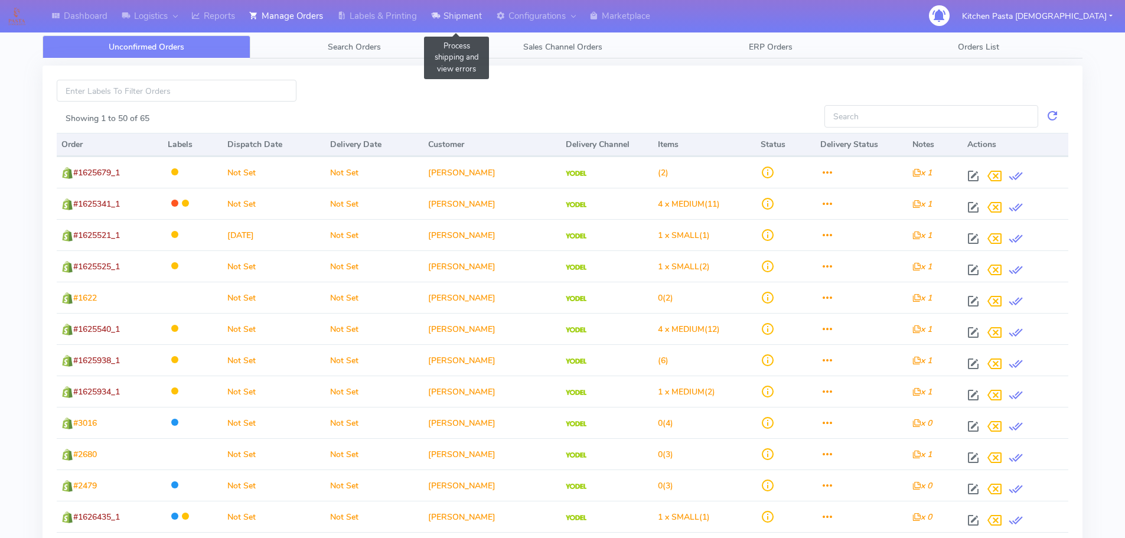
click at [460, 17] on link "Shipment" at bounding box center [456, 16] width 65 height 32
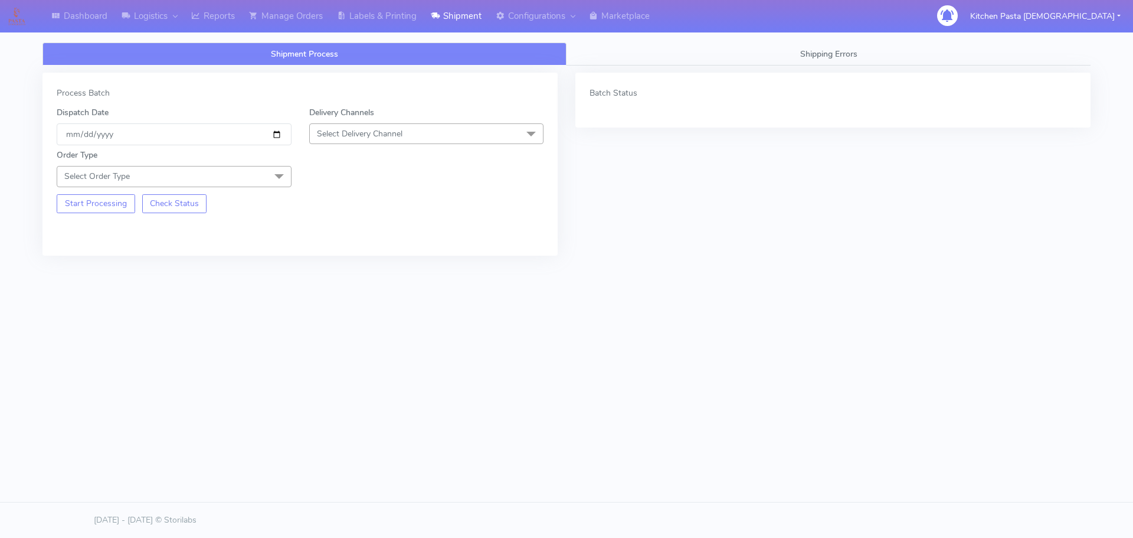
click at [414, 135] on span "Select Delivery Channel" at bounding box center [426, 133] width 235 height 21
click at [367, 263] on div "Yodel" at bounding box center [427, 266] width 222 height 12
click at [243, 162] on div "Order Type Select Order Type Meal Kit Gift QCOM ATAVI" at bounding box center [174, 168] width 253 height 38
click at [236, 175] on span "Select Order Type" at bounding box center [174, 176] width 235 height 21
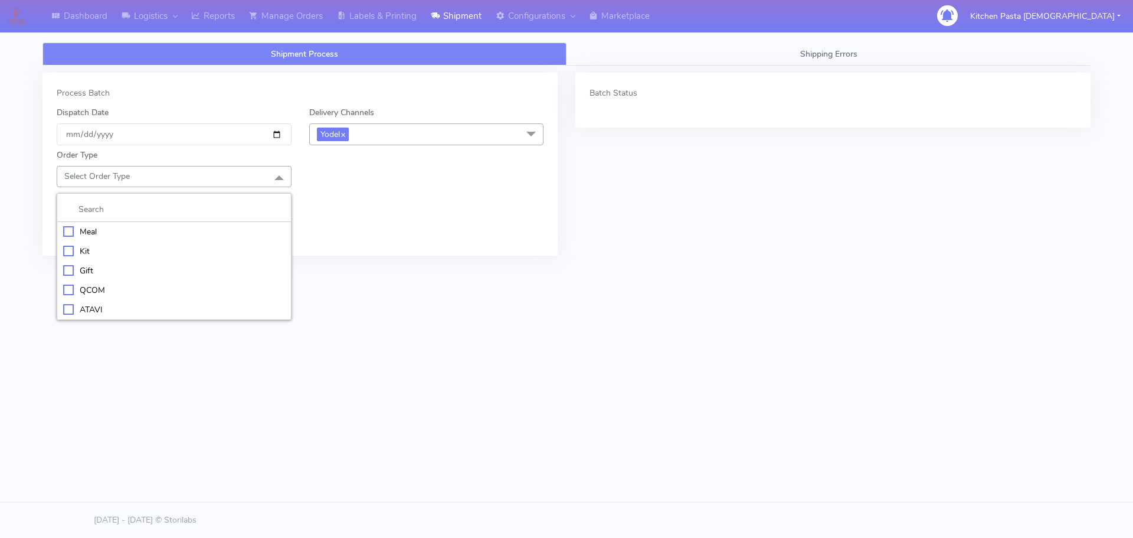
click at [149, 227] on div "Meal" at bounding box center [174, 232] width 222 height 12
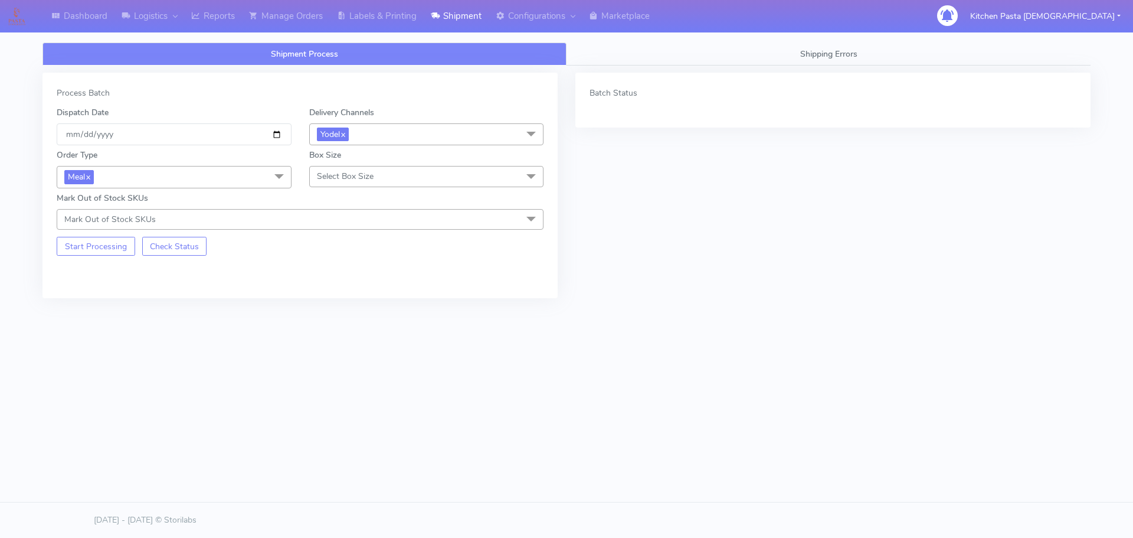
click at [352, 169] on span "Select Box Size" at bounding box center [426, 176] width 235 height 21
click at [352, 226] on div "Small" at bounding box center [427, 232] width 222 height 12
click at [86, 251] on button "Start Processing" at bounding box center [96, 246] width 79 height 19
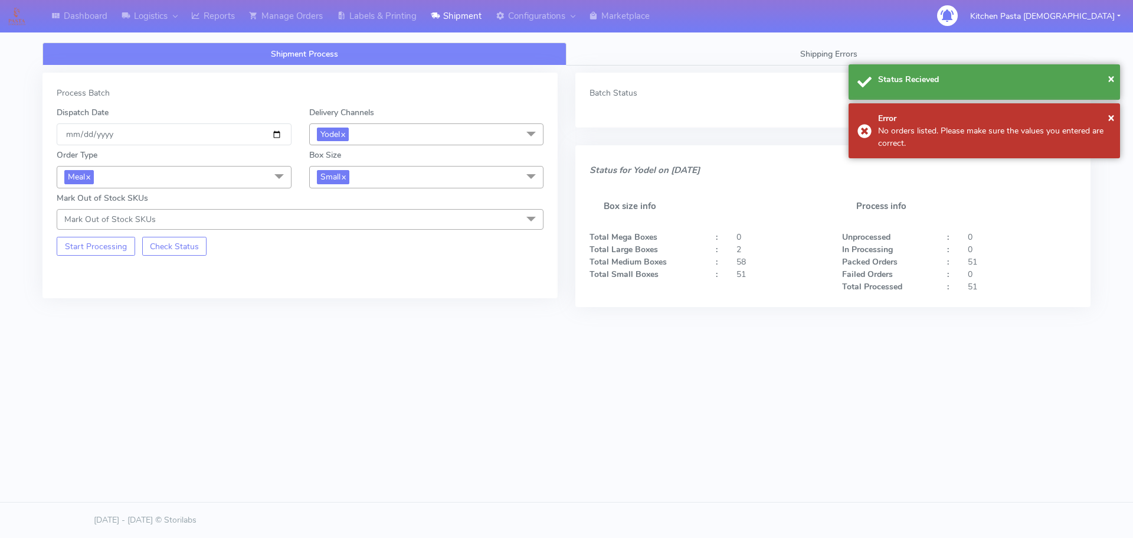
click at [376, 168] on span "Small x" at bounding box center [426, 177] width 235 height 22
click at [366, 273] on div "Medium" at bounding box center [427, 272] width 222 height 12
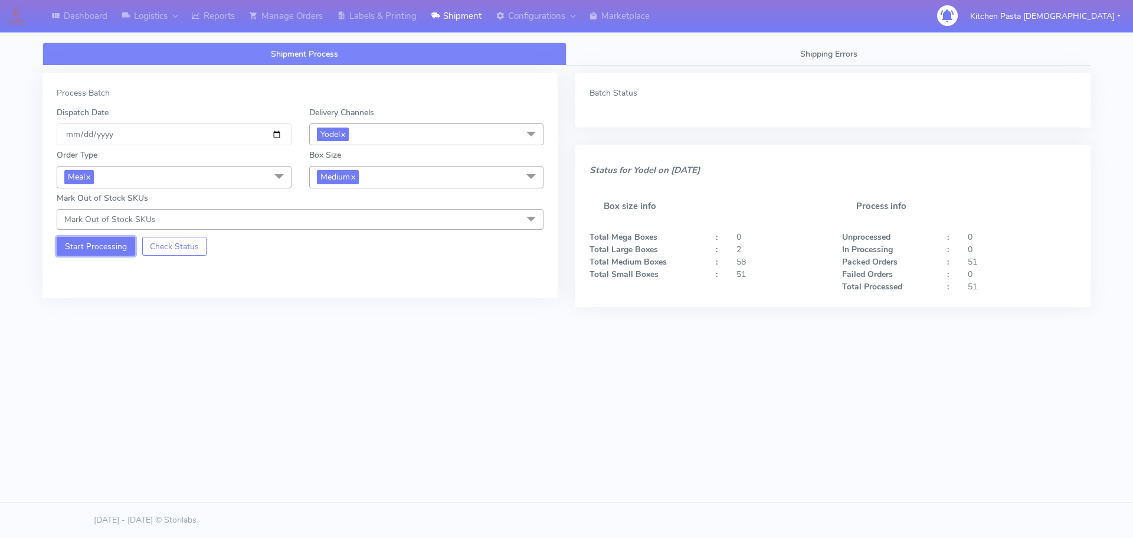
click at [101, 245] on button "Start Processing" at bounding box center [96, 246] width 79 height 19
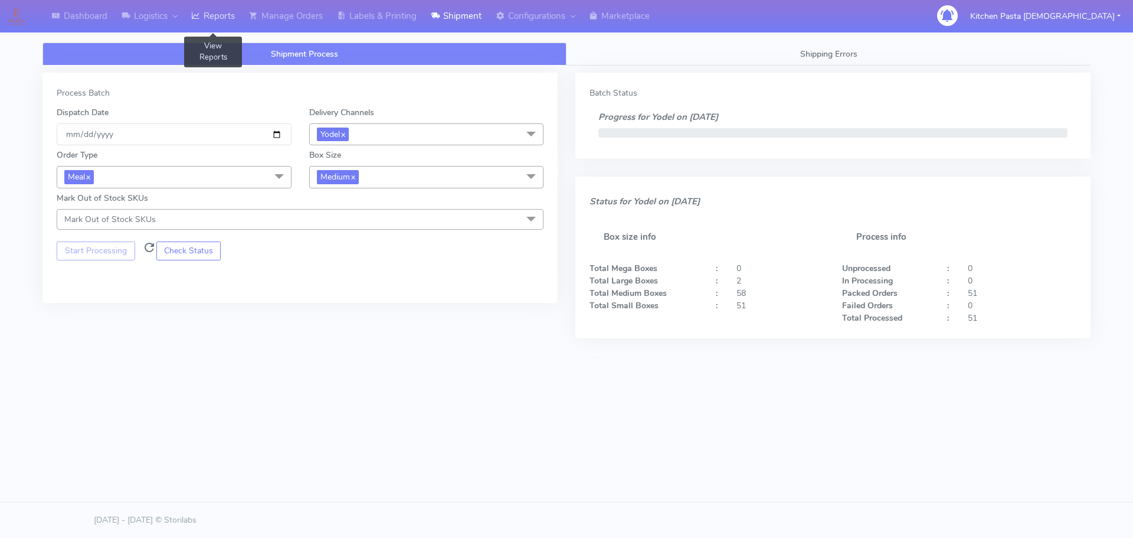
click at [231, 22] on link "Reports" at bounding box center [213, 16] width 58 height 32
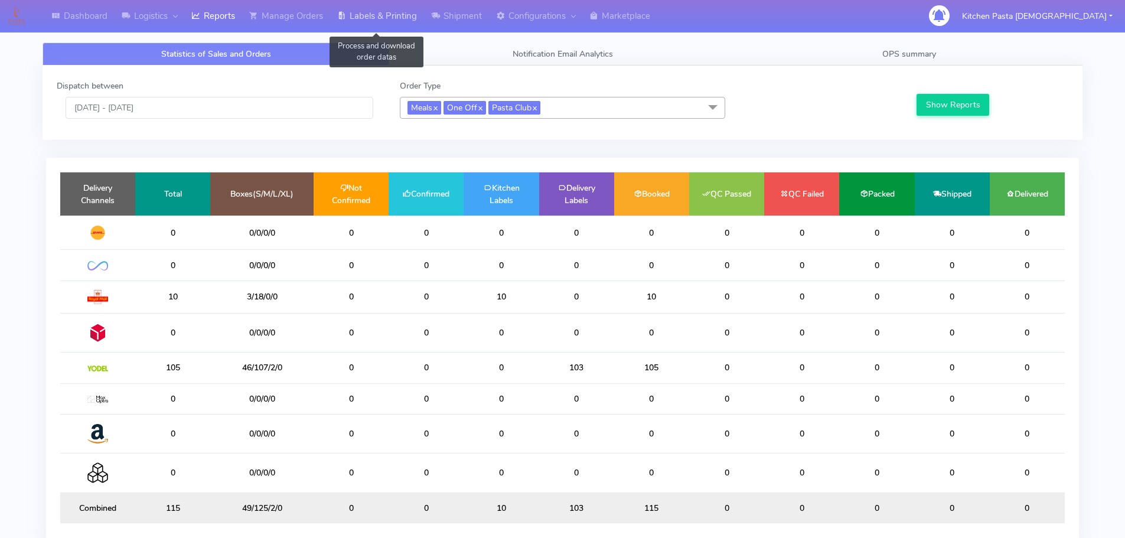
click at [349, 15] on link "Labels & Printing" at bounding box center [377, 16] width 94 height 32
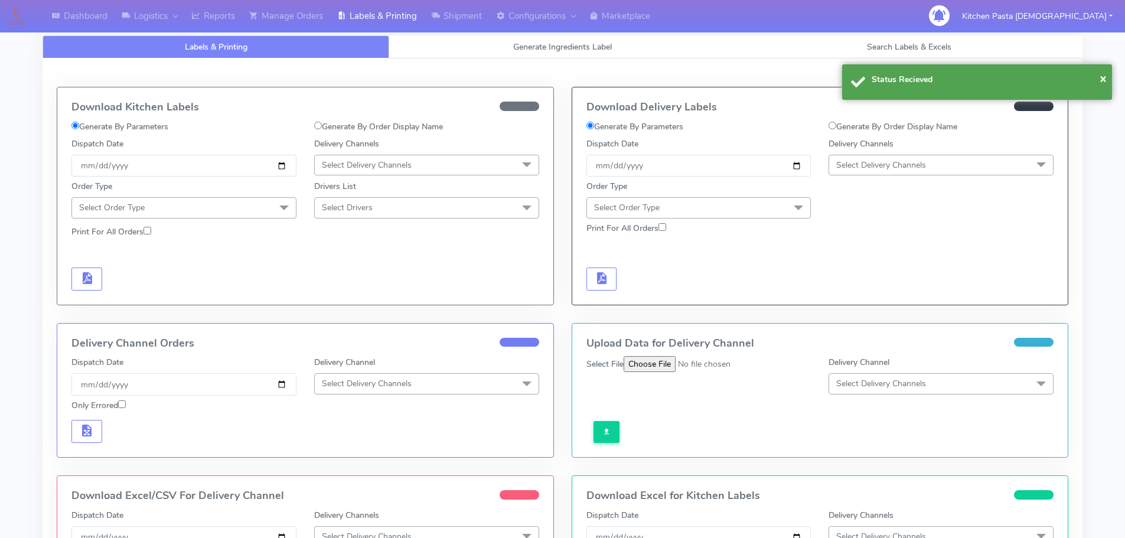
click at [889, 164] on span "Select Delivery Channels" at bounding box center [881, 164] width 90 height 11
click at [860, 293] on div "Yodel" at bounding box center [941, 298] width 212 height 12
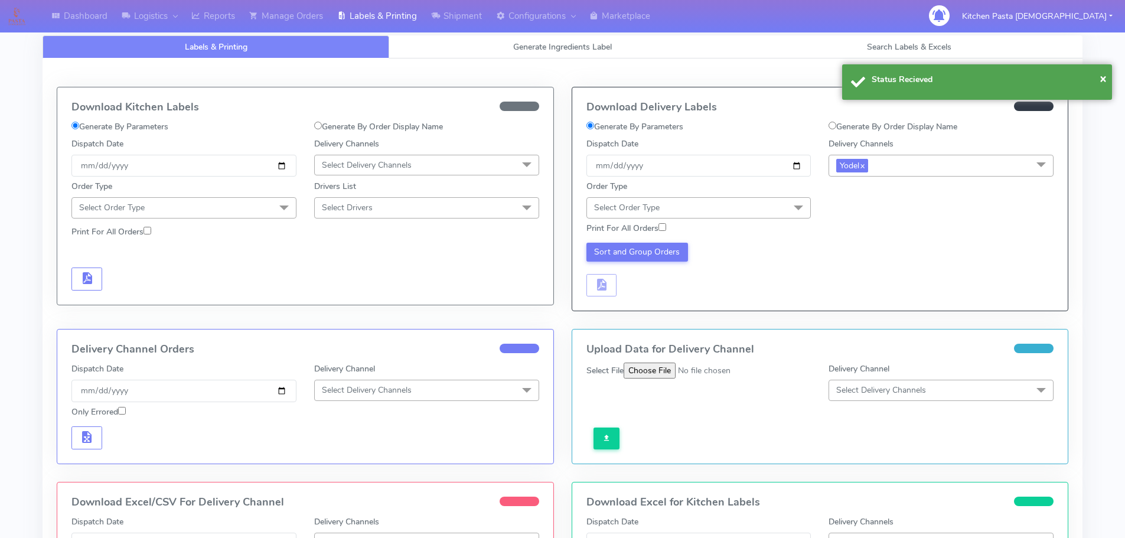
click at [740, 205] on span "Select Order Type" at bounding box center [698, 207] width 225 height 21
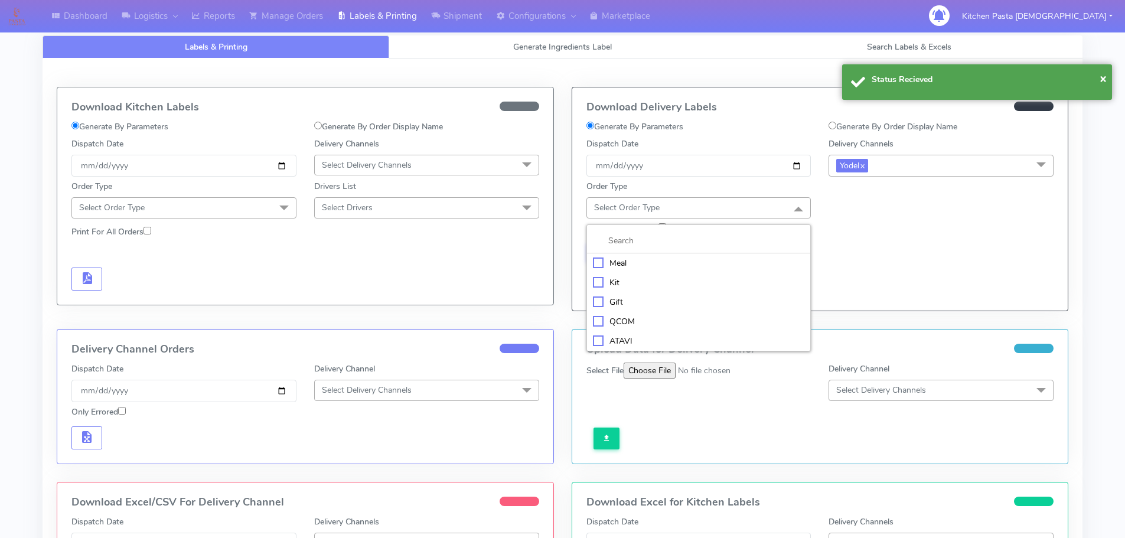
click at [671, 257] on div "Meal" at bounding box center [699, 263] width 212 height 12
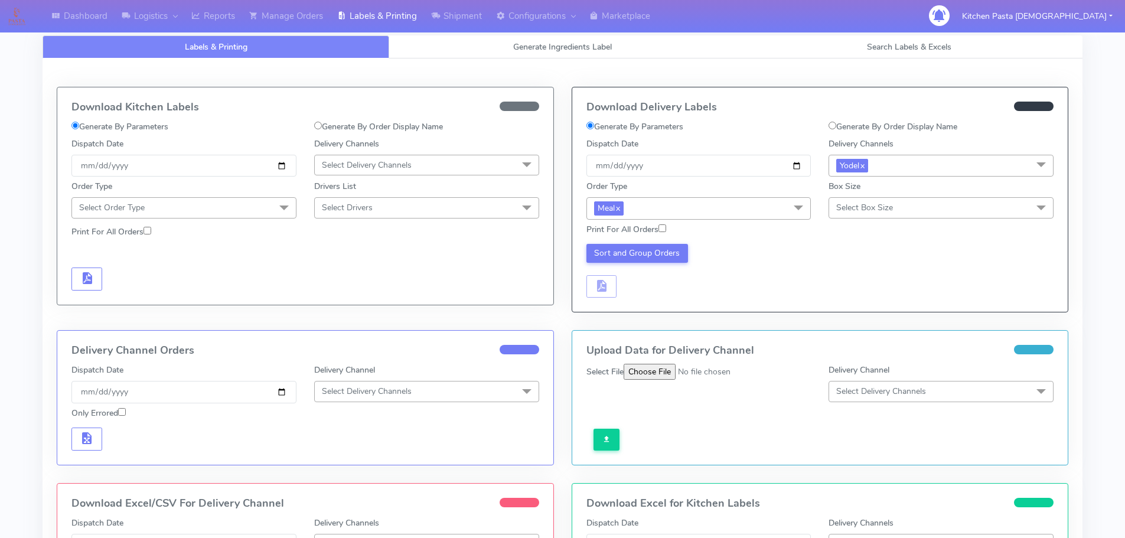
click at [838, 210] on span "Select Box Size" at bounding box center [864, 207] width 57 height 11
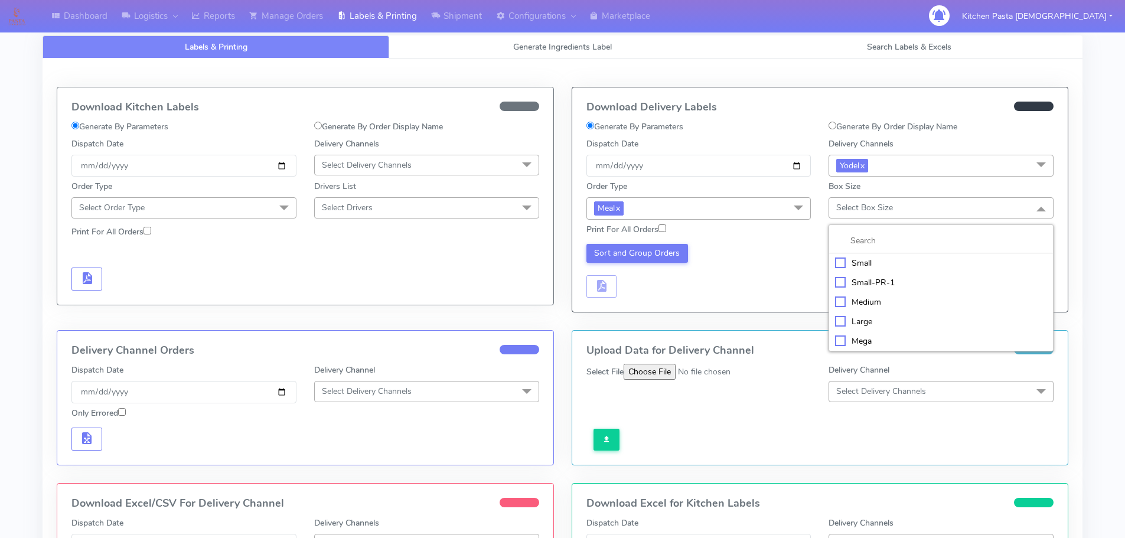
click at [852, 293] on li "Medium" at bounding box center [941, 301] width 224 height 19
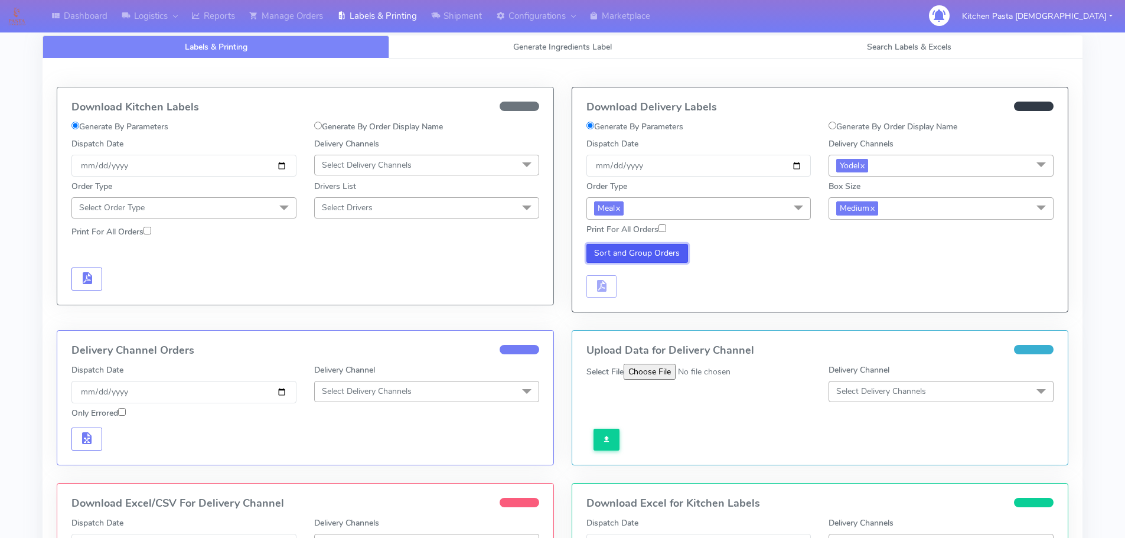
click at [656, 262] on button "Sort and Group Orders" at bounding box center [637, 253] width 102 height 19
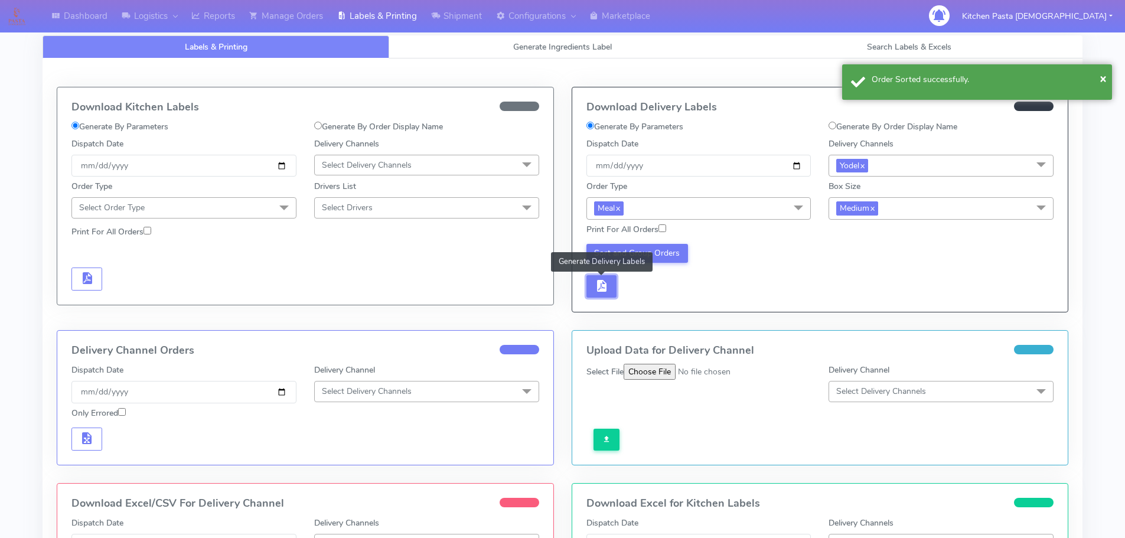
click at [613, 280] on button "button" at bounding box center [601, 286] width 31 height 23
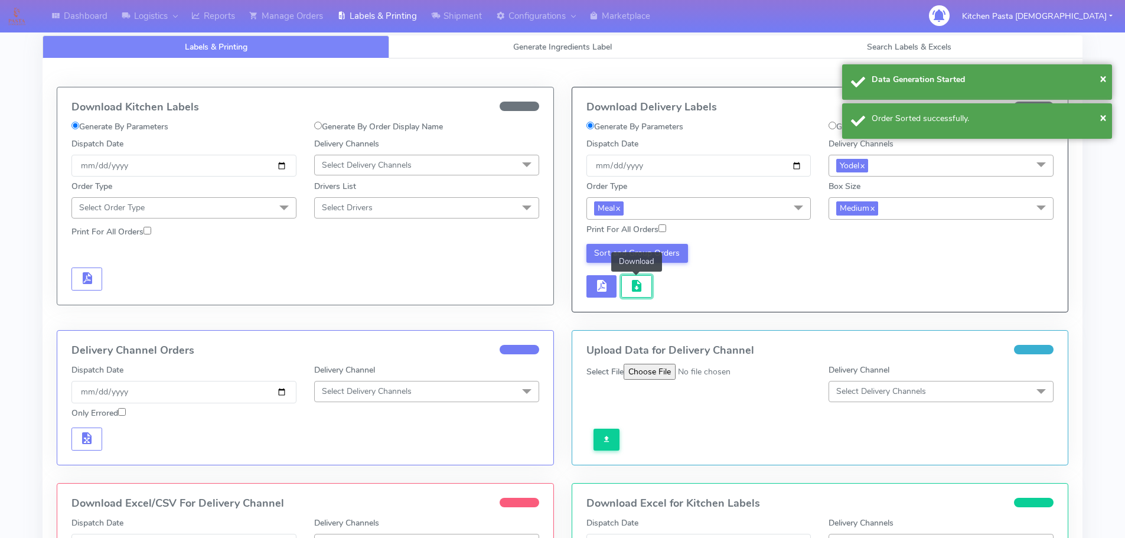
click at [631, 283] on span "button" at bounding box center [636, 288] width 14 height 11
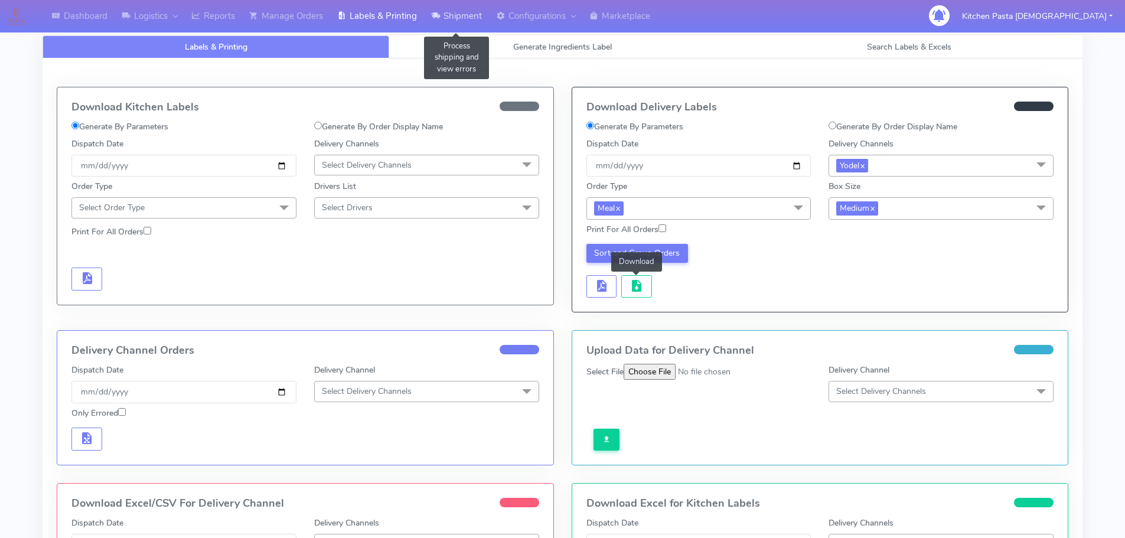
click at [458, 5] on link "Shipment" at bounding box center [456, 16] width 65 height 32
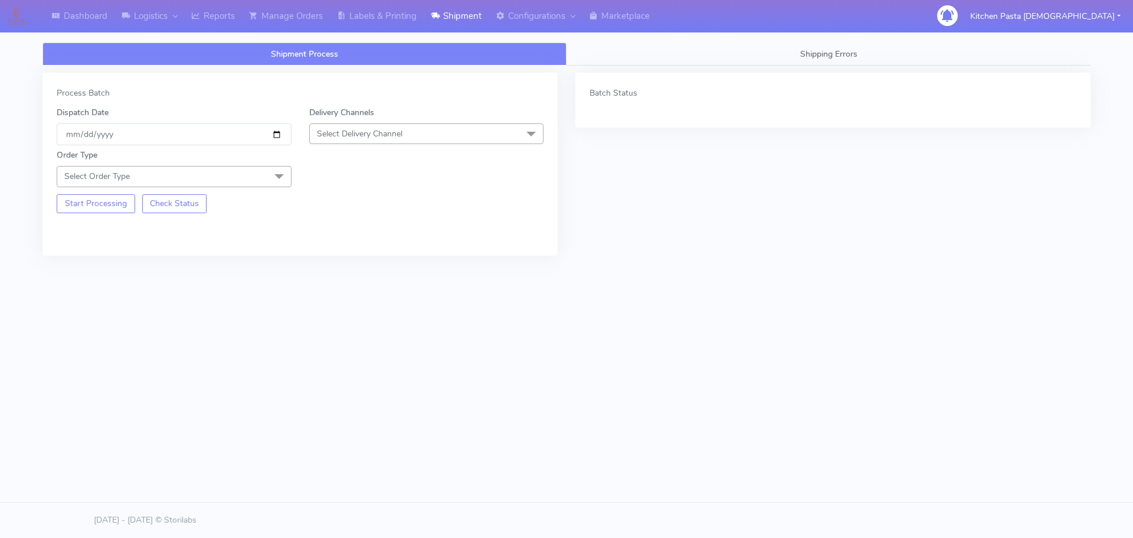
drag, startPoint x: 427, startPoint y: 129, endPoint x: 412, endPoint y: 142, distance: 19.7
click at [427, 129] on span "Select Delivery Channel" at bounding box center [426, 133] width 235 height 21
drag, startPoint x: 332, startPoint y: 258, endPoint x: 263, endPoint y: 202, distance: 88.5
click at [332, 259] on li "Yodel" at bounding box center [427, 266] width 234 height 19
drag, startPoint x: 259, startPoint y: 174, endPoint x: 171, endPoint y: 194, distance: 90.1
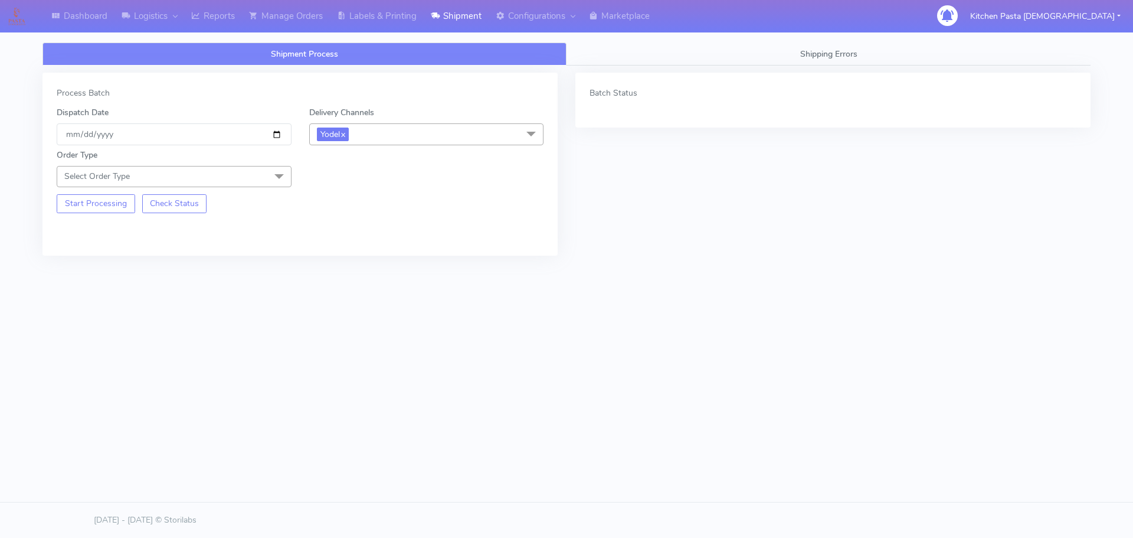
click at [254, 175] on span "Select Order Type" at bounding box center [174, 176] width 235 height 21
click at [152, 257] on li "Kit" at bounding box center [174, 250] width 234 height 19
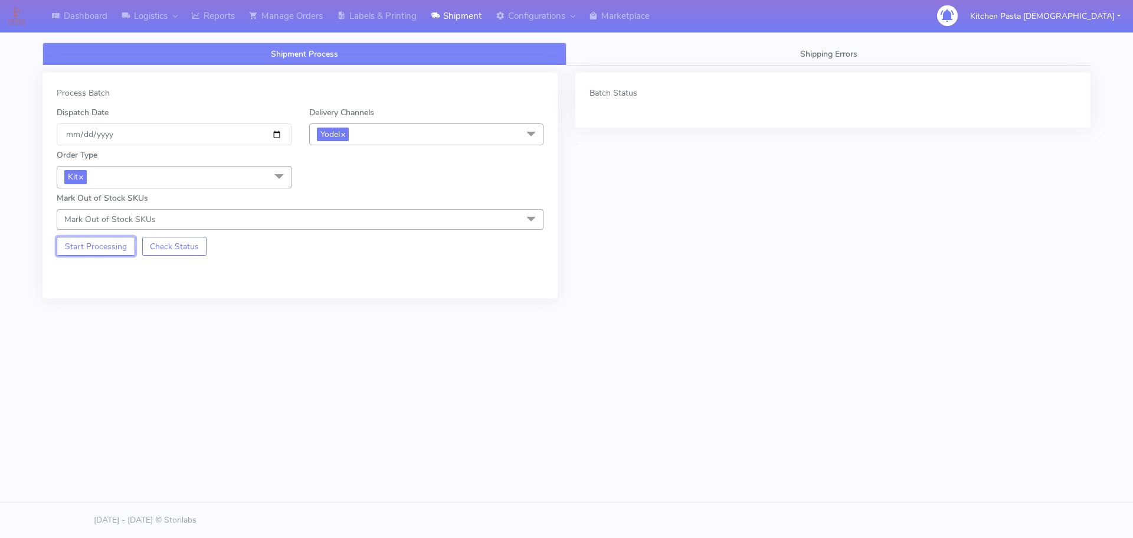
drag, startPoint x: 102, startPoint y: 241, endPoint x: 107, endPoint y: 240, distance: 5.9
click at [103, 241] on button "Start Processing" at bounding box center [96, 246] width 79 height 19
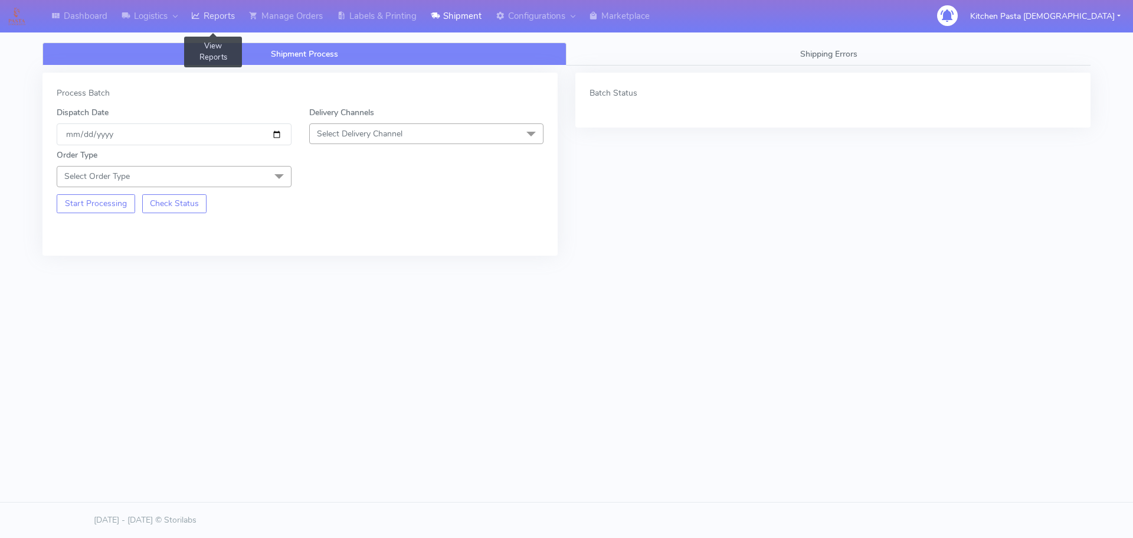
click at [191, 14] on link "Reports" at bounding box center [213, 16] width 58 height 32
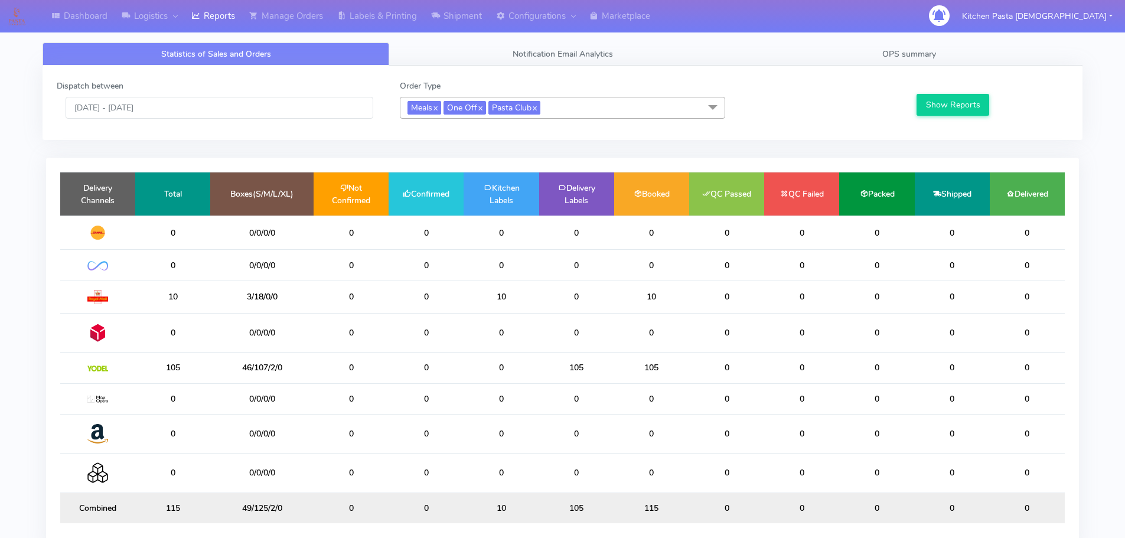
click at [568, 99] on span "Meals x One Off x Pasta Club x" at bounding box center [562, 108] width 325 height 22
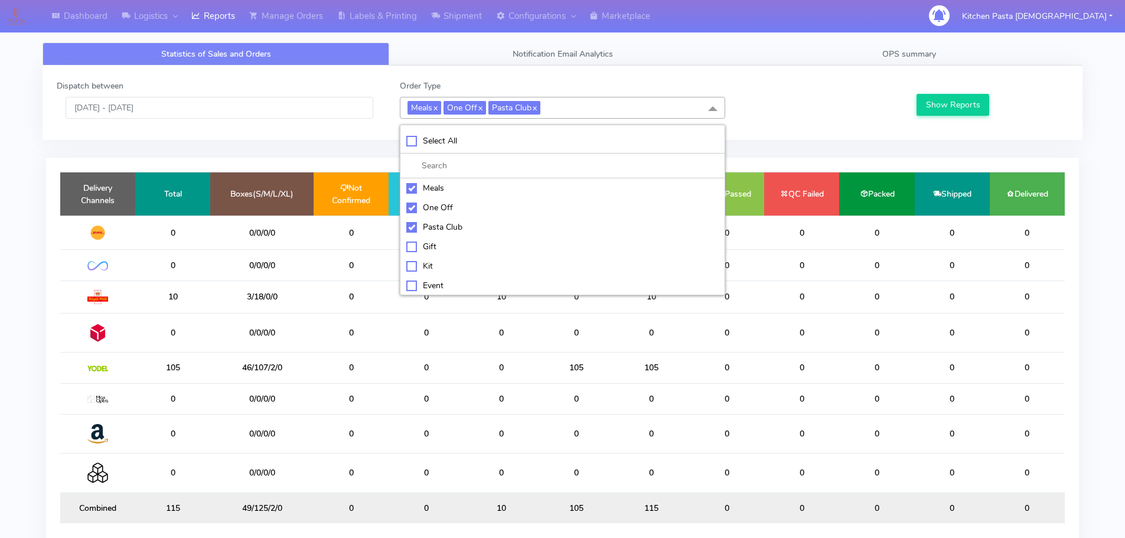
click at [477, 192] on div "Meals" at bounding box center [562, 188] width 312 height 12
checkbox input "false"
drag, startPoint x: 430, startPoint y: 210, endPoint x: 430, endPoint y: 218, distance: 7.7
click at [430, 211] on div "One Off" at bounding box center [562, 207] width 312 height 12
checkbox input "false"
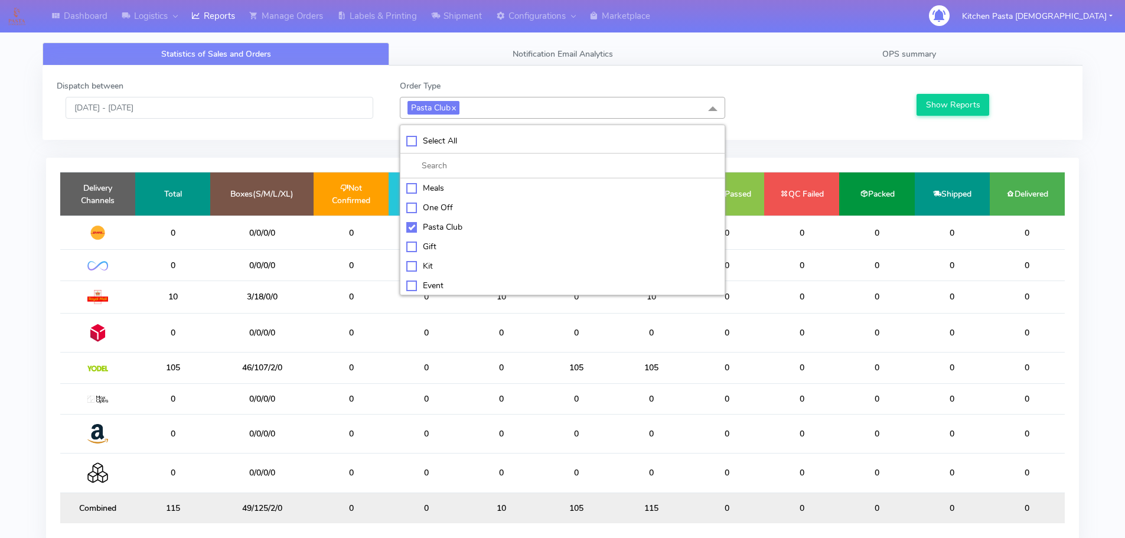
click at [430, 224] on div "Pasta Club" at bounding box center [562, 227] width 312 height 12
checkbox input "false"
click at [431, 258] on li "Kit" at bounding box center [562, 264] width 324 height 19
click at [925, 109] on button "Show Reports" at bounding box center [952, 105] width 73 height 22
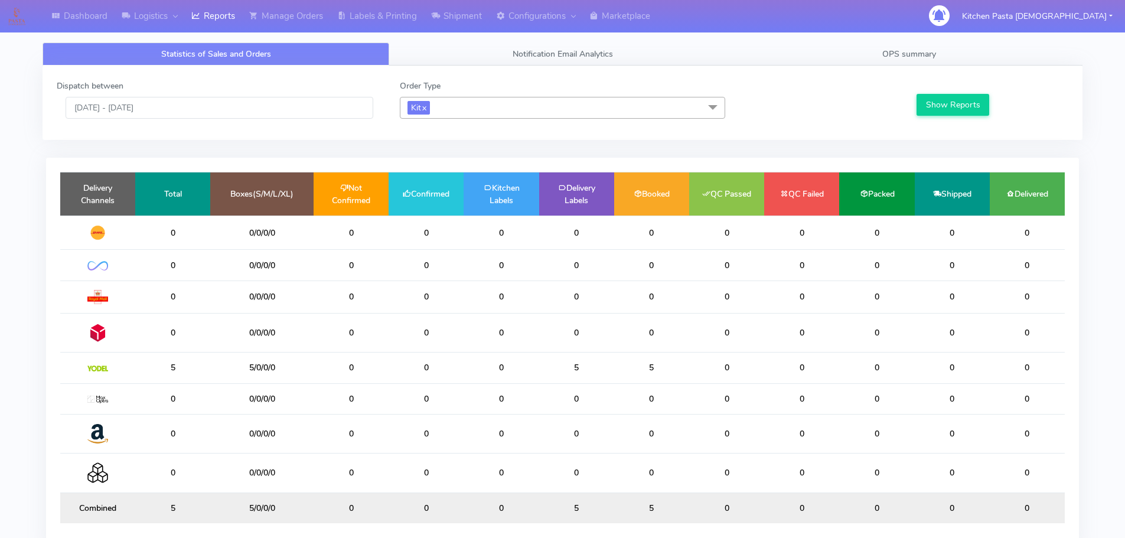
drag, startPoint x: 486, startPoint y: 107, endPoint x: 468, endPoint y: 128, distance: 27.2
click at [486, 107] on span "Kit x" at bounding box center [562, 108] width 325 height 22
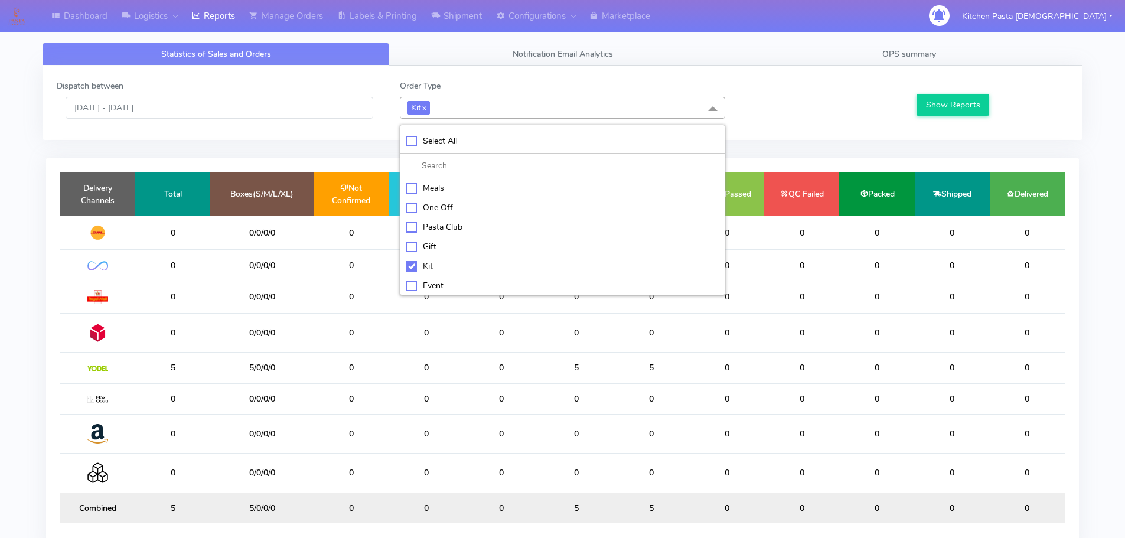
click at [427, 268] on div "Kit" at bounding box center [562, 266] width 312 height 12
checkbox input "false"
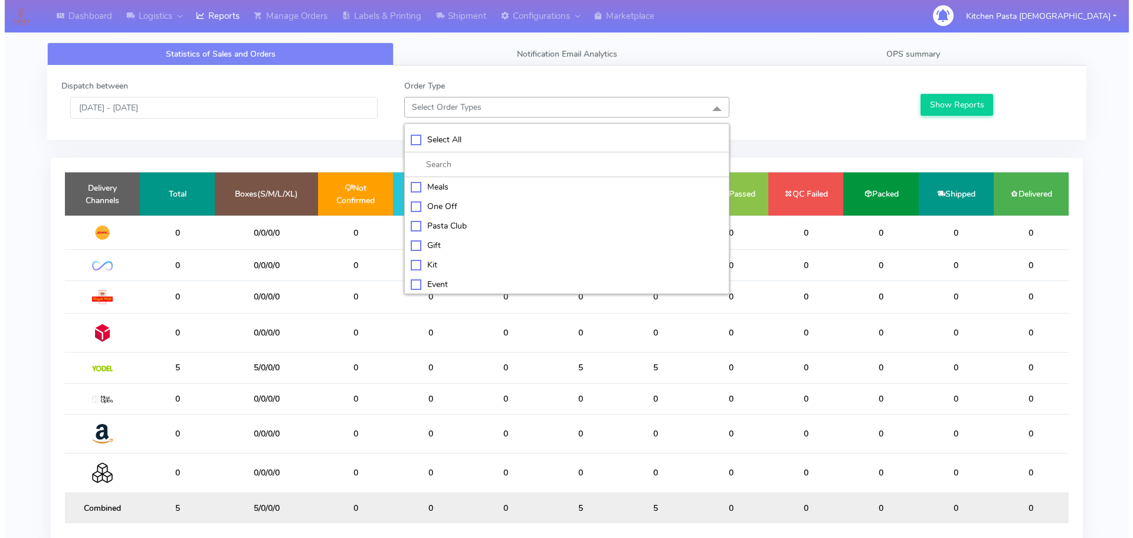
scroll to position [59, 0]
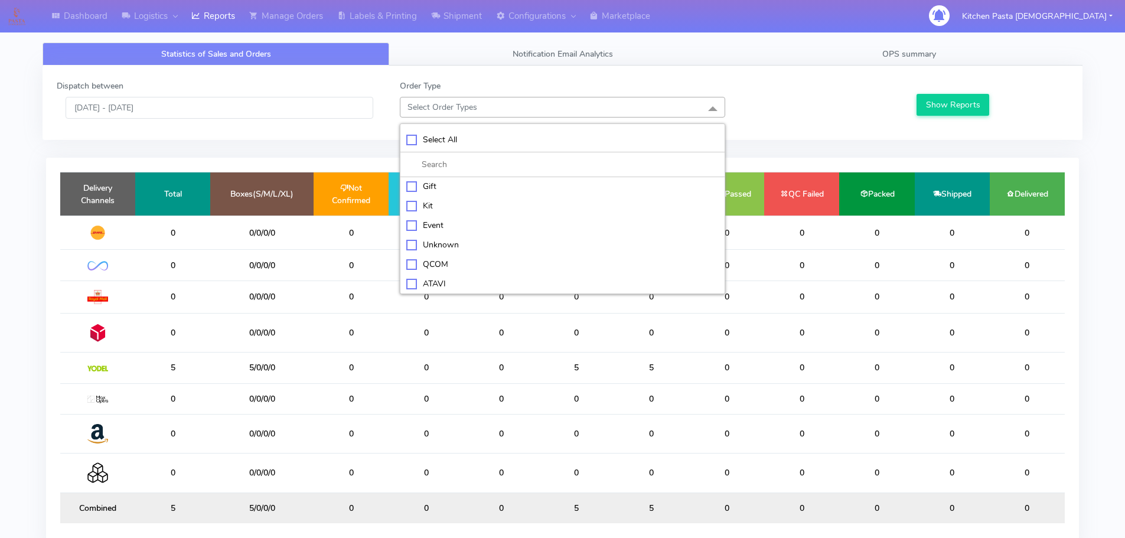
click at [448, 279] on div "ATAVI" at bounding box center [562, 283] width 312 height 12
checkbox input "true"
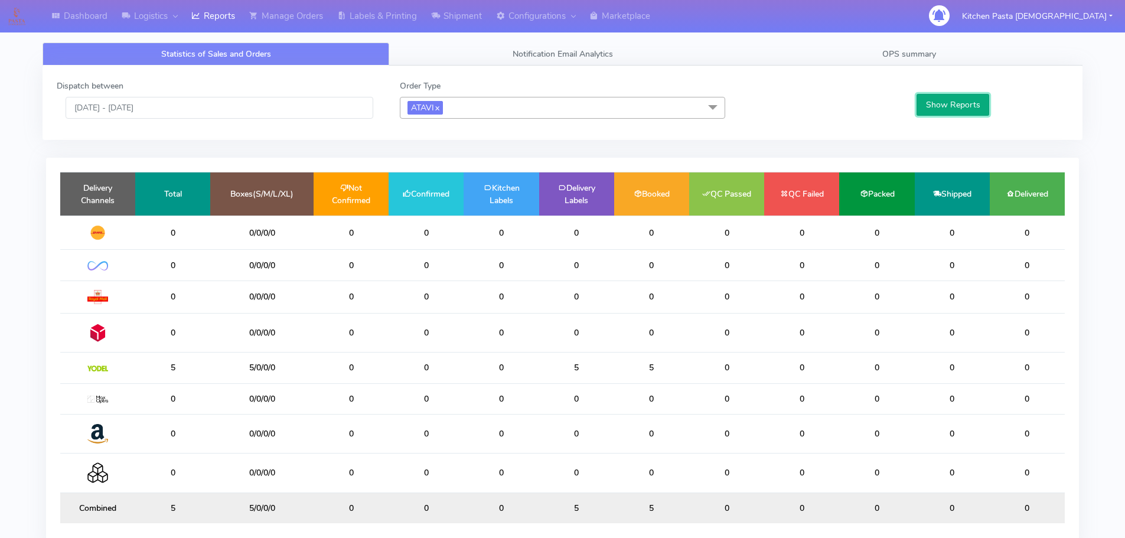
click at [950, 102] on button "Show Reports" at bounding box center [952, 105] width 73 height 22
click at [439, 112] on link "x" at bounding box center [436, 107] width 5 height 12
click at [642, 58] on link "Notification Email Analytics" at bounding box center [562, 54] width 347 height 23
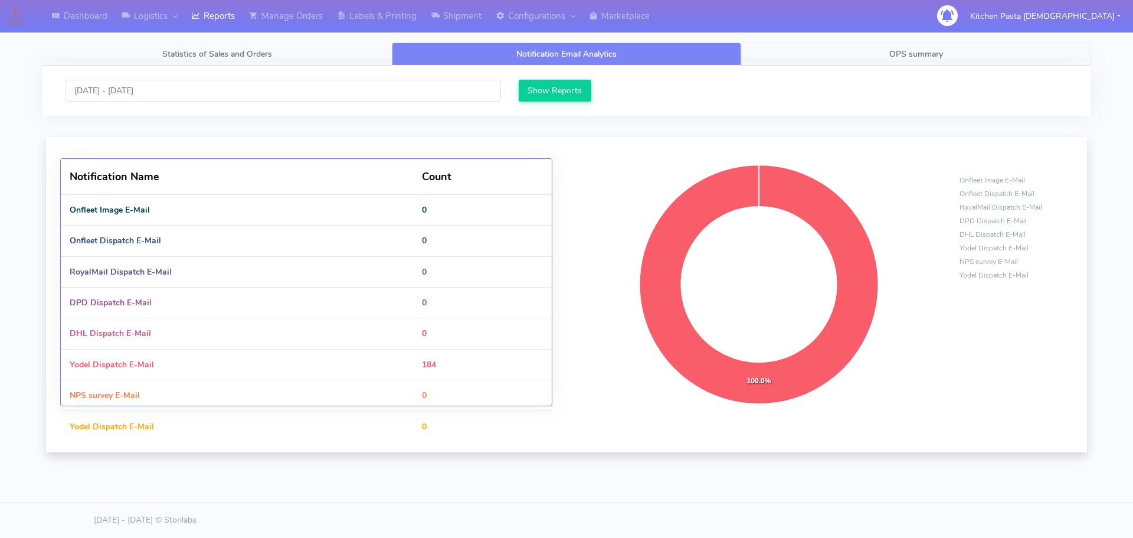
click at [779, 61] on link "OPS summary" at bounding box center [915, 54] width 349 height 23
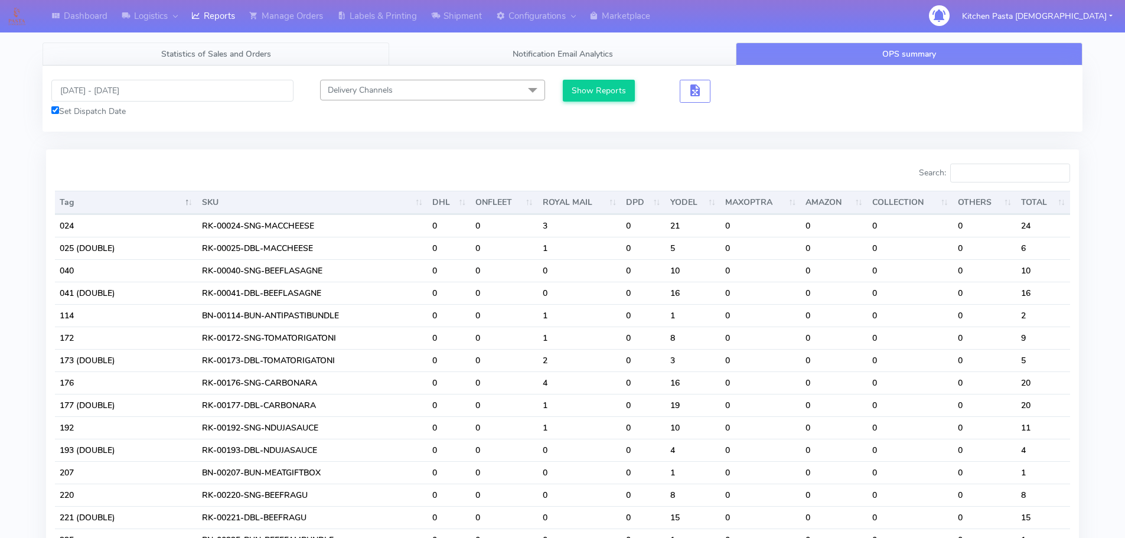
click at [257, 51] on span "Statistics of Sales and Orders" at bounding box center [216, 53] width 110 height 11
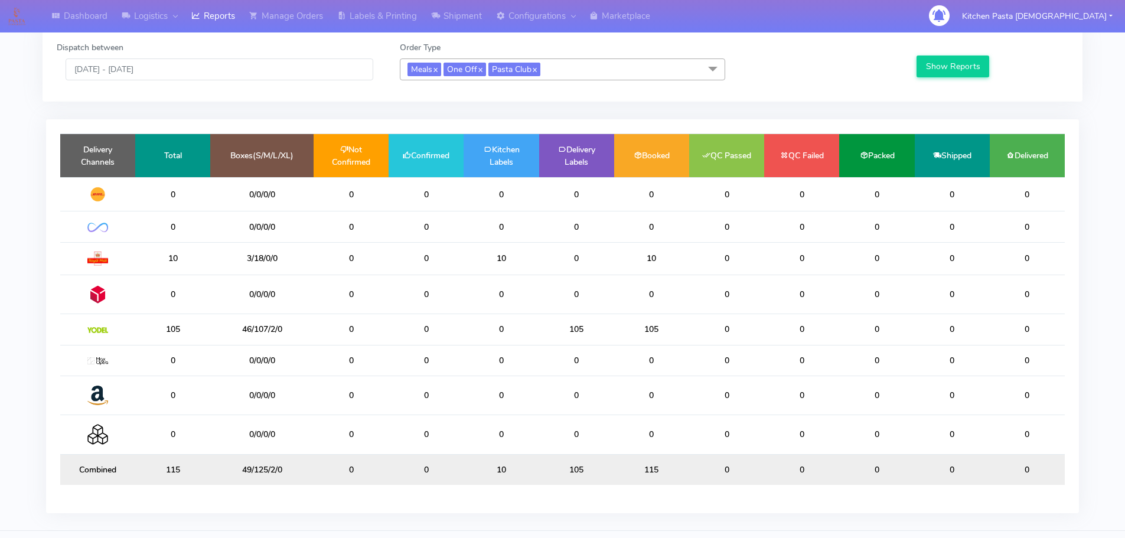
scroll to position [59, 0]
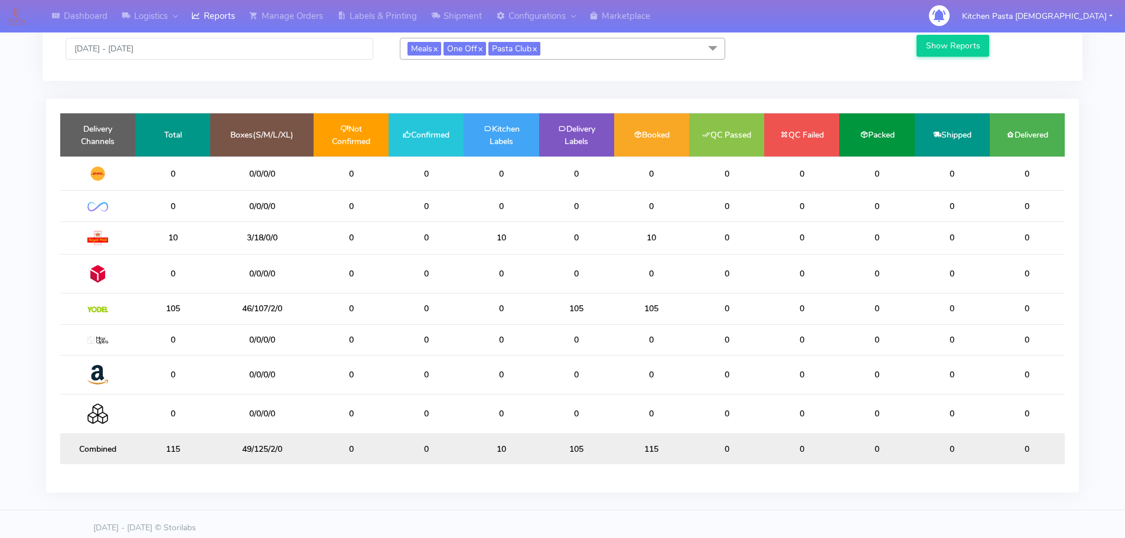
click at [618, 347] on td "0" at bounding box center [651, 339] width 75 height 31
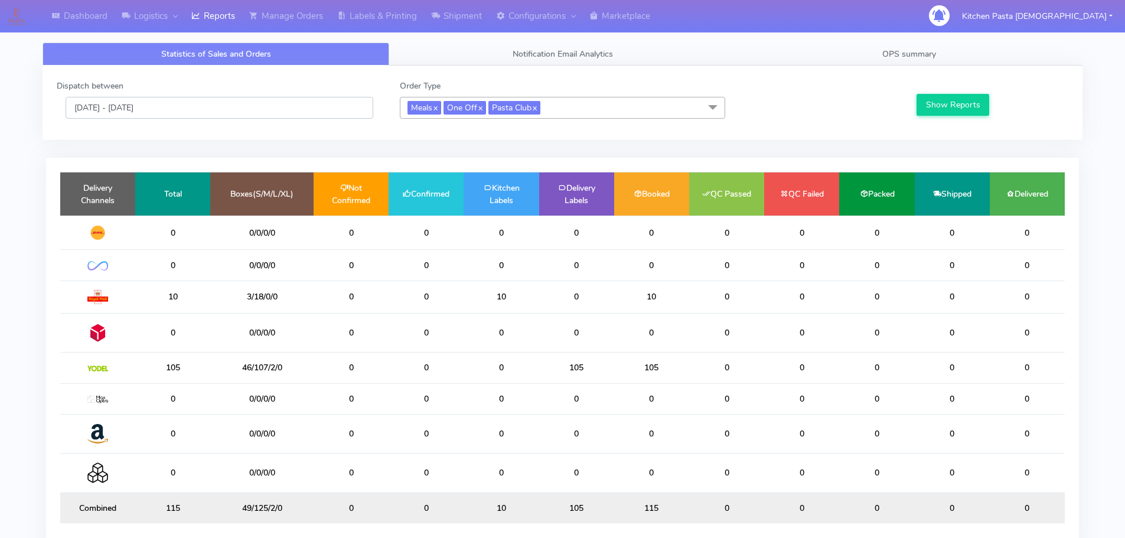
click at [220, 102] on input "[DATE] - [DATE]" at bounding box center [220, 108] width 308 height 22
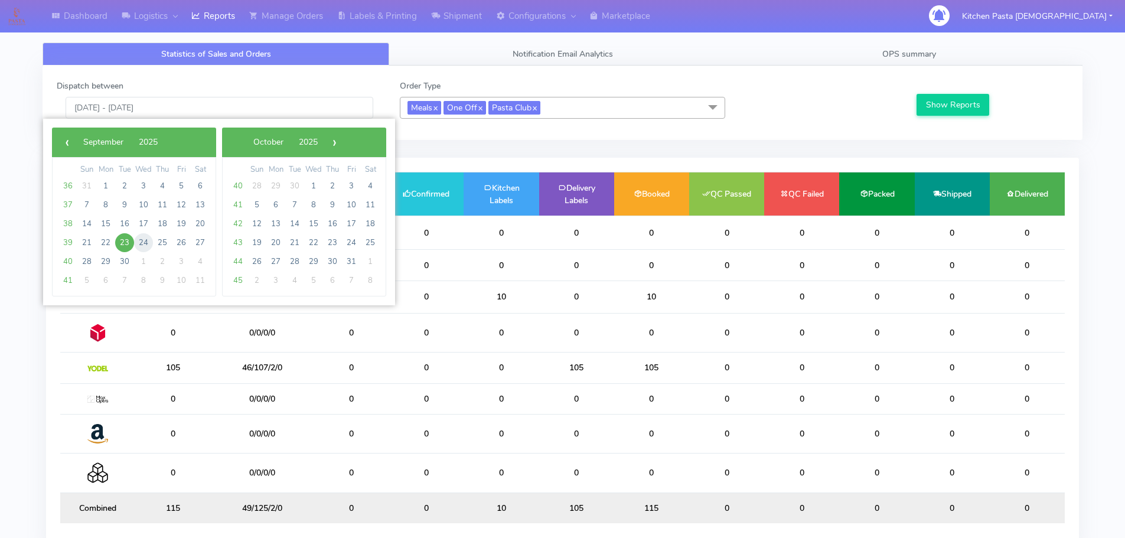
click at [145, 240] on span "24" at bounding box center [143, 242] width 19 height 19
type input "[DATE] - [DATE]"
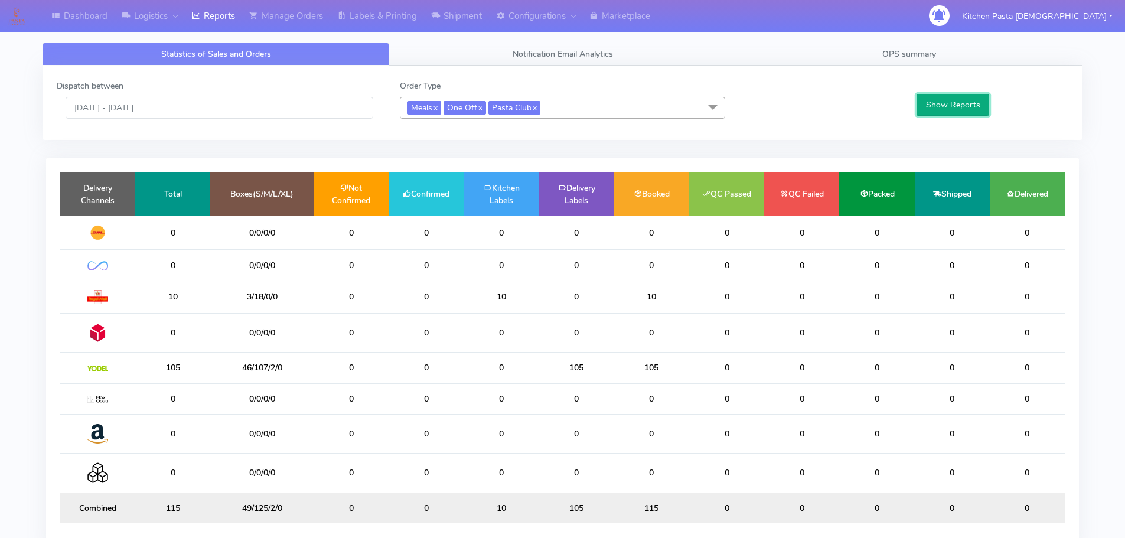
click at [935, 106] on button "Show Reports" at bounding box center [952, 105] width 73 height 22
click at [237, 102] on input "[DATE] - [DATE]" at bounding box center [220, 108] width 308 height 22
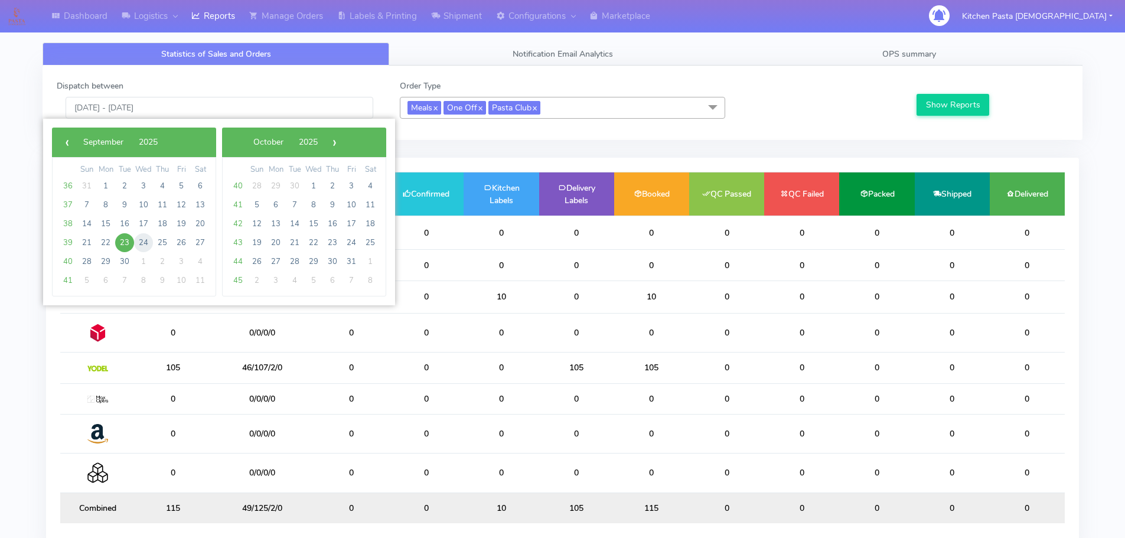
click at [146, 240] on span "24" at bounding box center [143, 242] width 19 height 19
click at [146, 239] on span "24" at bounding box center [143, 242] width 19 height 19
type input "[DATE] - [DATE]"
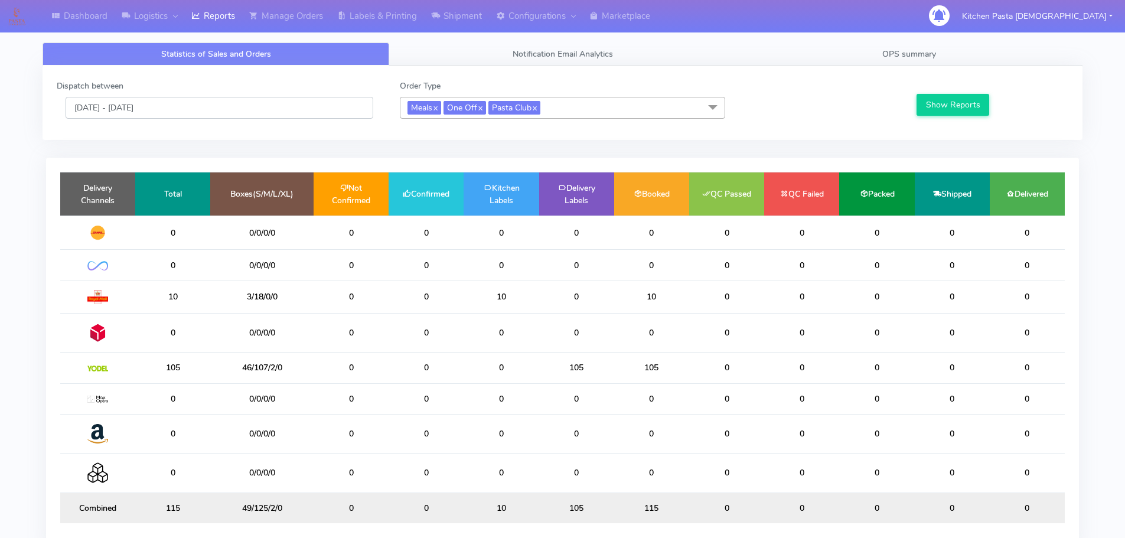
click at [202, 109] on input "[DATE] - [DATE]" at bounding box center [220, 108] width 308 height 22
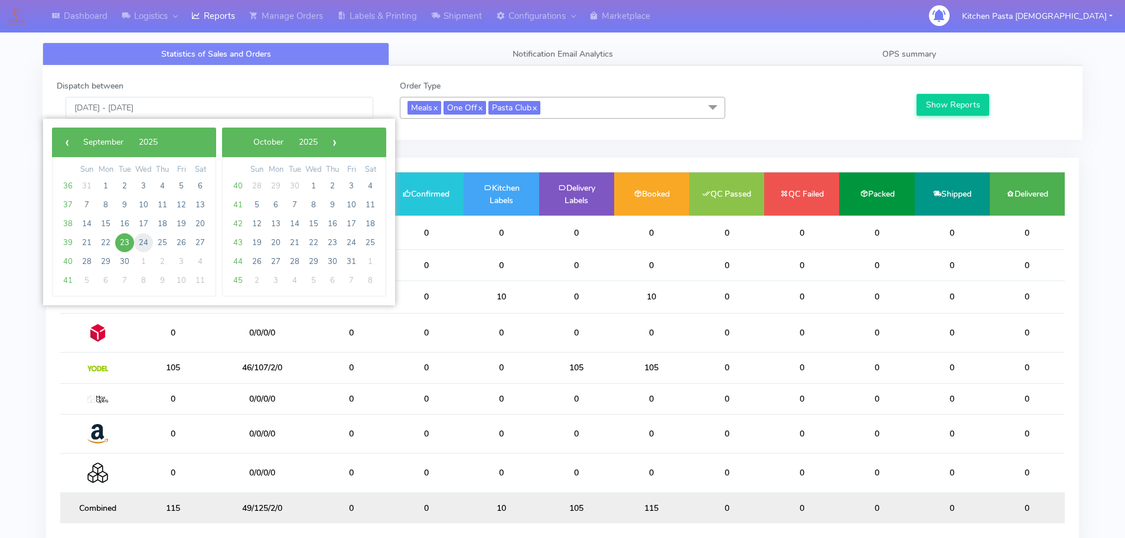
click at [144, 238] on span "24" at bounding box center [143, 242] width 19 height 19
click at [145, 238] on span "24" at bounding box center [143, 242] width 19 height 19
type input "[DATE] - [DATE]"
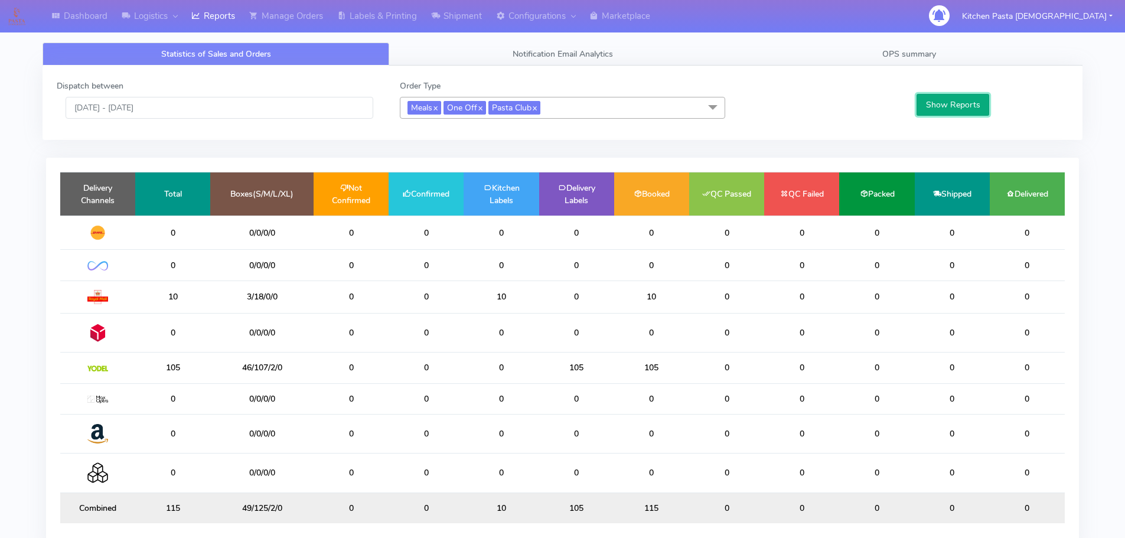
click at [932, 116] on button "Show Reports" at bounding box center [952, 105] width 73 height 22
